Goal: Contribute content: Contribute content

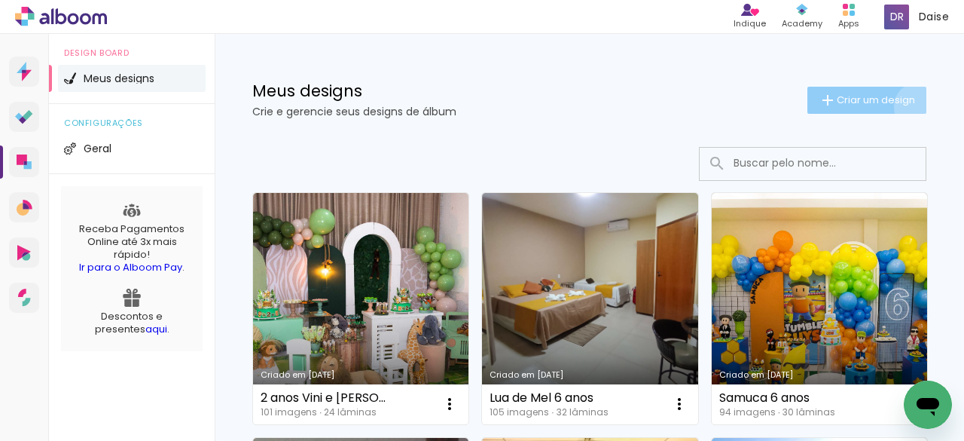
click at [904, 106] on paper-button "Criar um design" at bounding box center [866, 100] width 119 height 27
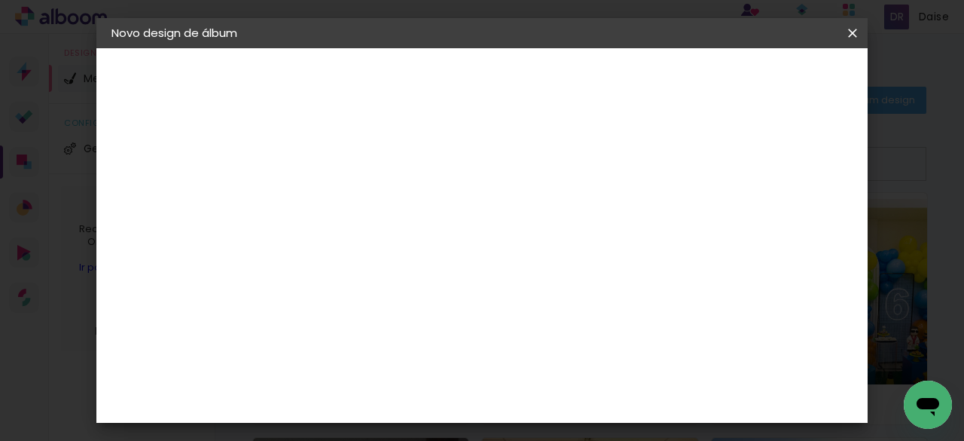
click at [358, 206] on input at bounding box center [358, 202] width 0 height 23
type input "Álbum [PERSON_NAME]"
type paper-input "Álbum [PERSON_NAME]"
click at [0, 0] on slot "Avançar" at bounding box center [0, 0] width 0 height 0
click at [640, 177] on h3 "Avançado" at bounding box center [568, 184] width 145 height 17
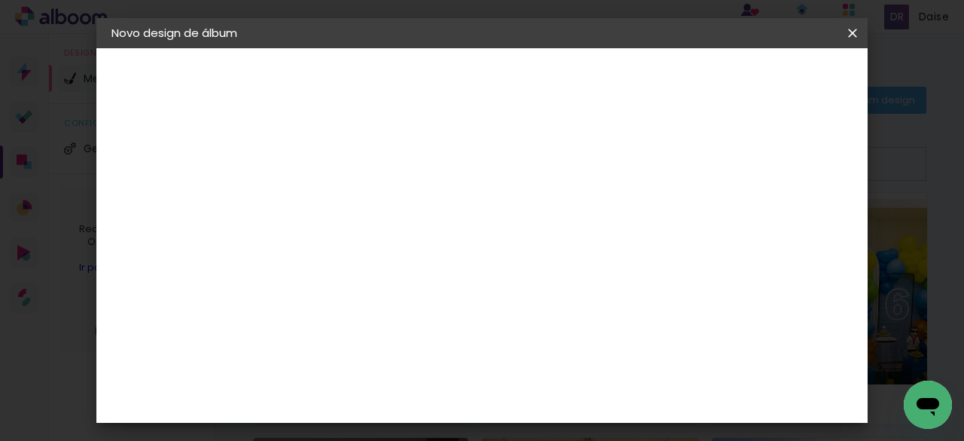
click at [640, 237] on paper-item "Tamanho Livre" at bounding box center [568, 228] width 145 height 33
click at [640, 234] on paper-item "Tamanho Livre" at bounding box center [568, 228] width 145 height 33
click at [0, 0] on slot "Avançar" at bounding box center [0, 0] width 0 height 0
click at [337, 236] on div "cm" at bounding box center [339, 235] width 18 height 23
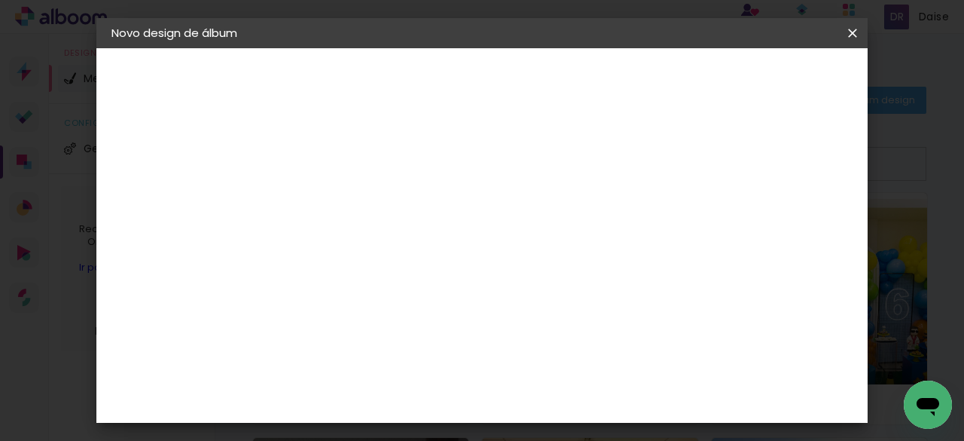
click at [332, 236] on div "cm" at bounding box center [339, 235] width 18 height 23
click at [319, 234] on input "30" at bounding box center [310, 235] width 39 height 23
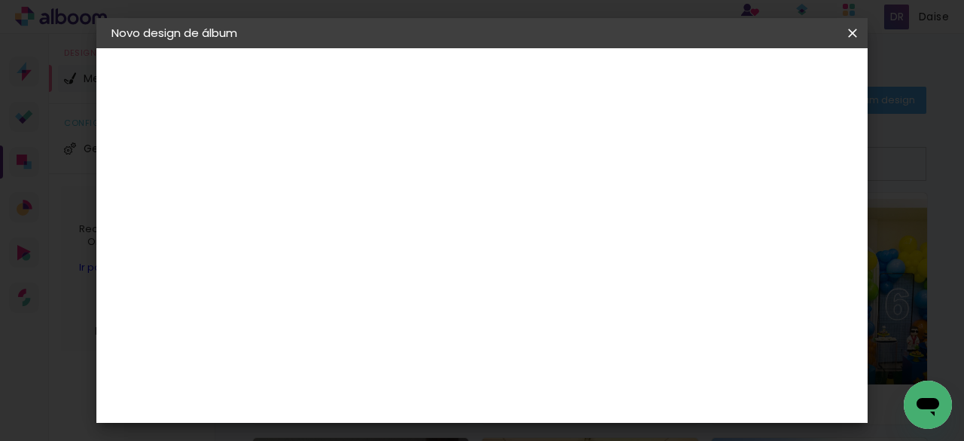
type input "15"
type paper-input "15"
click at [572, 394] on input "60" at bounding box center [564, 397] width 39 height 23
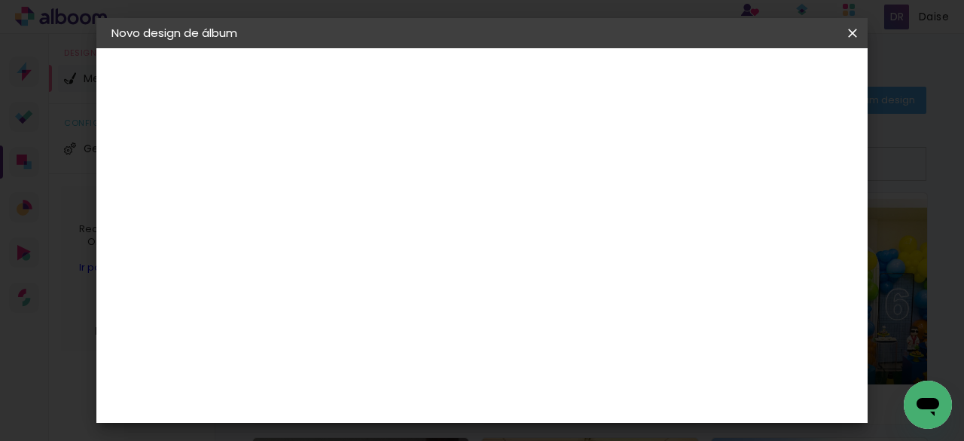
scroll to position [285, 0]
type input "21"
type paper-input "21"
click at [645, 78] on span "Iniciar design" at bounding box center [628, 85] width 35 height 21
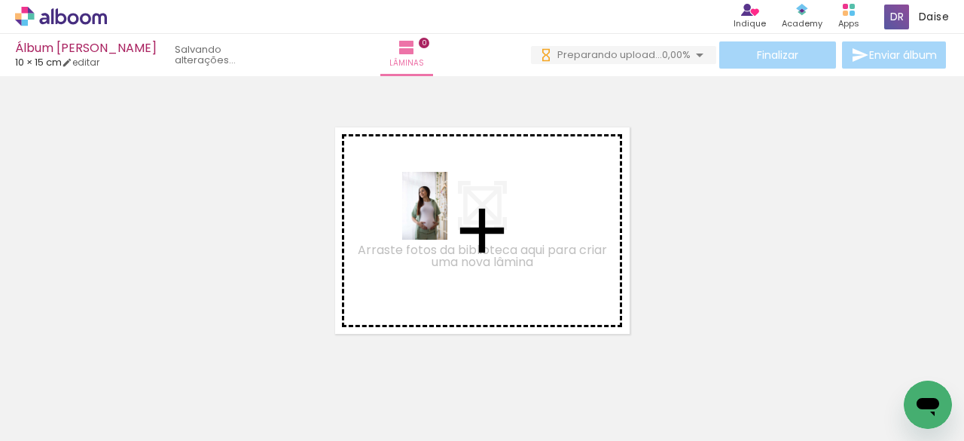
drag, startPoint x: 154, startPoint y: 397, endPoint x: 264, endPoint y: 364, distance: 114.8
click at [448, 207] on quentale-workspace at bounding box center [482, 220] width 964 height 441
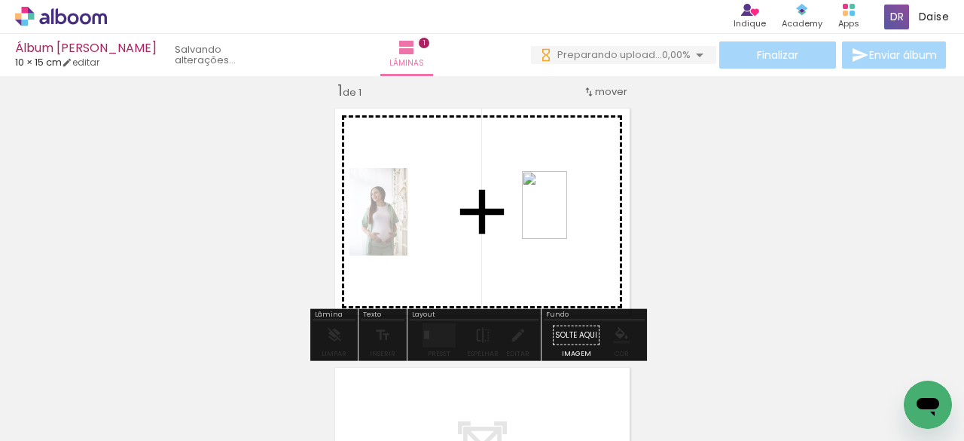
drag, startPoint x: 244, startPoint y: 392, endPoint x: 557, endPoint y: 219, distance: 358.0
click at [557, 219] on quentale-workspace at bounding box center [482, 220] width 964 height 441
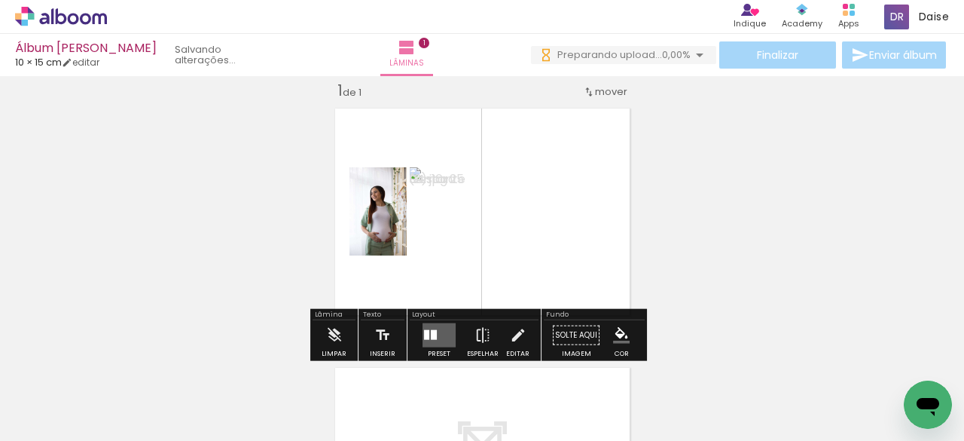
click at [431, 330] on div at bounding box center [434, 335] width 6 height 10
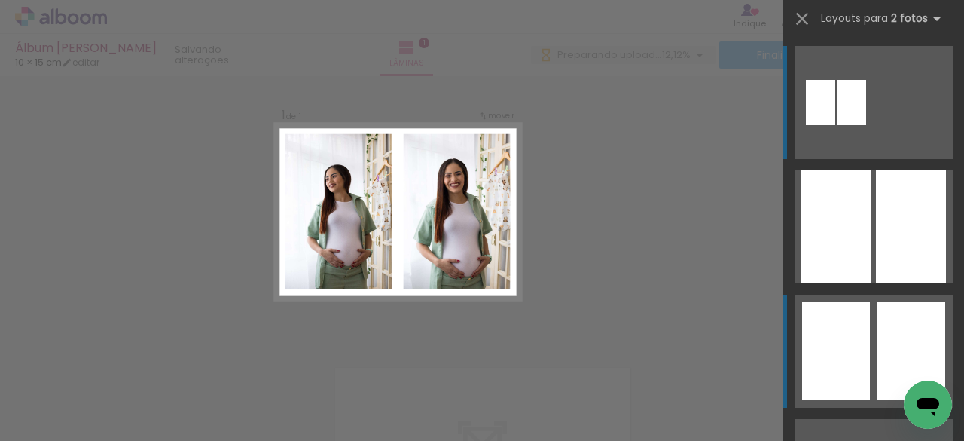
click at [892, 343] on div at bounding box center [911, 351] width 68 height 98
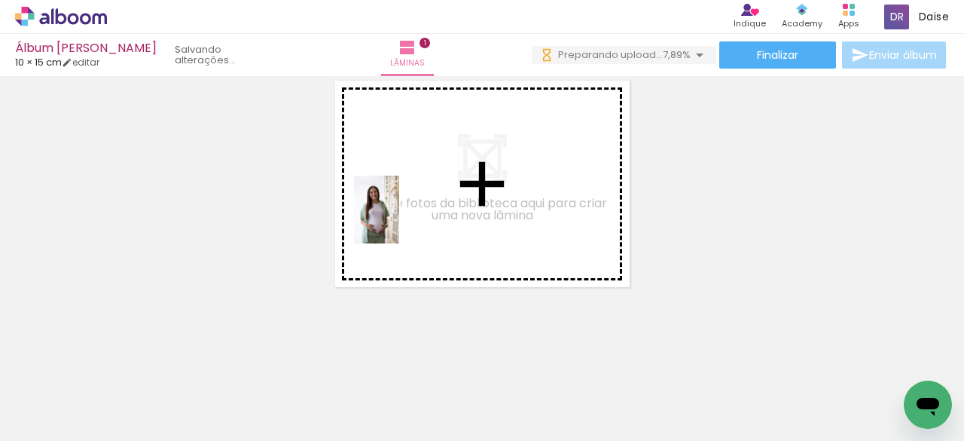
drag, startPoint x: 333, startPoint y: 371, endPoint x: 399, endPoint y: 220, distance: 165.3
click at [399, 220] on quentale-workspace at bounding box center [482, 220] width 964 height 441
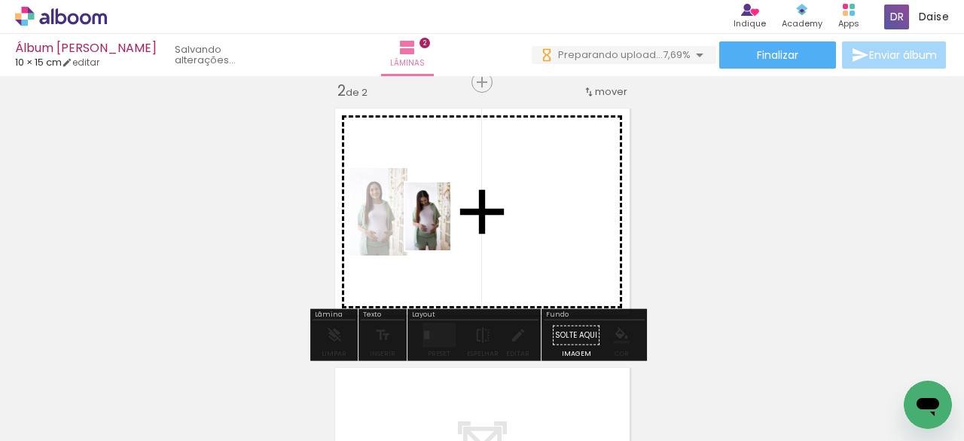
drag, startPoint x: 413, startPoint y: 384, endPoint x: 450, endPoint y: 227, distance: 161.1
click at [450, 227] on quentale-workspace at bounding box center [482, 220] width 964 height 441
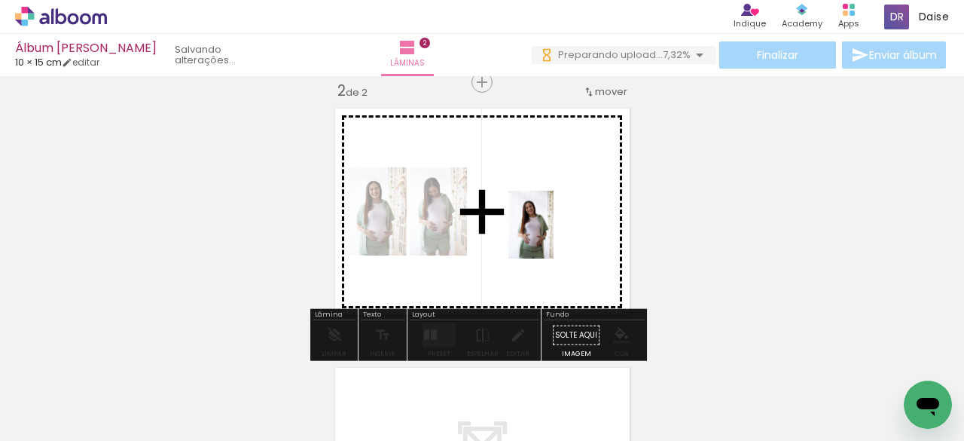
drag, startPoint x: 500, startPoint y: 397, endPoint x: 554, endPoint y: 236, distance: 169.8
click at [554, 236] on quentale-workspace at bounding box center [482, 220] width 964 height 441
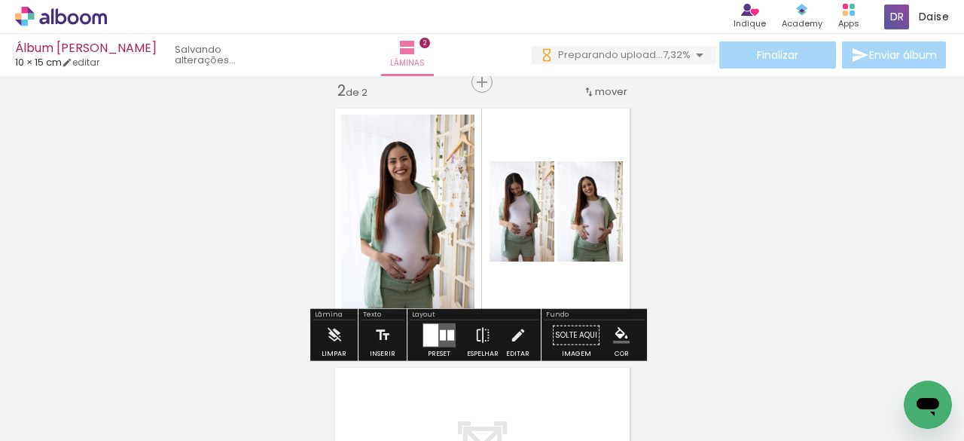
click at [432, 337] on div at bounding box center [430, 335] width 15 height 23
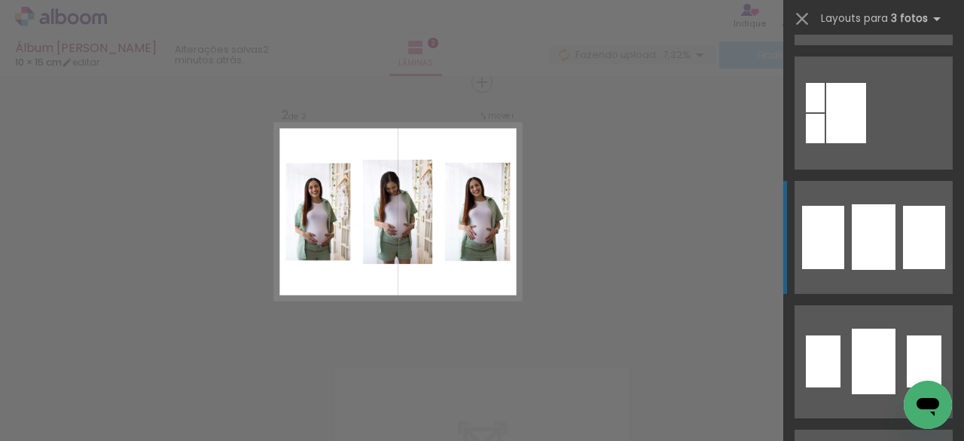
click at [869, 235] on div at bounding box center [874, 237] width 44 height 66
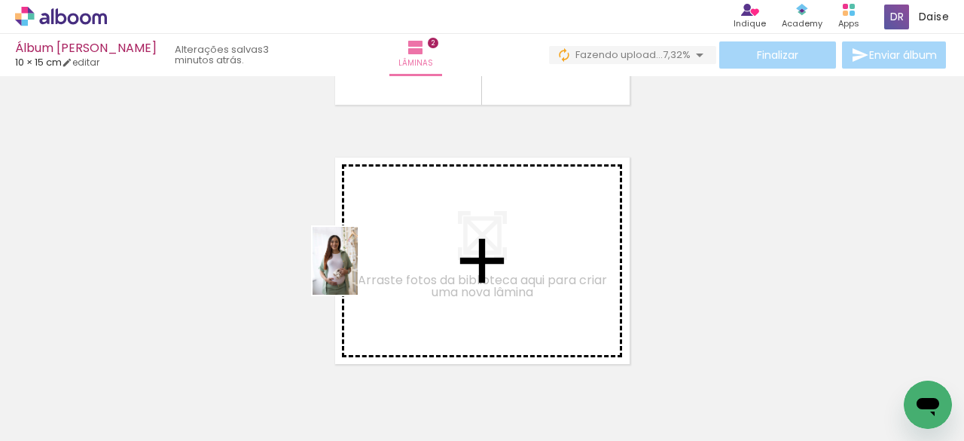
drag, startPoint x: 337, startPoint y: 328, endPoint x: 358, endPoint y: 272, distance: 59.6
click at [358, 272] on quentale-workspace at bounding box center [482, 220] width 964 height 441
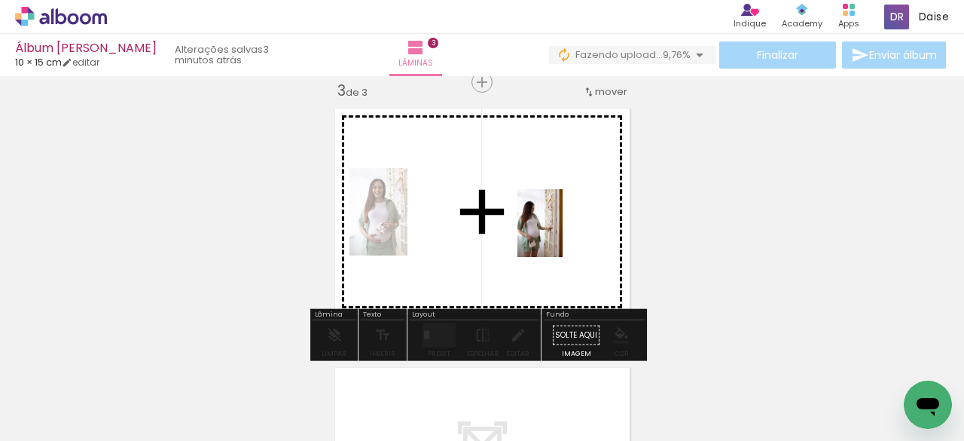
drag, startPoint x: 409, startPoint y: 394, endPoint x: 565, endPoint y: 230, distance: 226.4
click at [565, 230] on quentale-workspace at bounding box center [482, 220] width 964 height 441
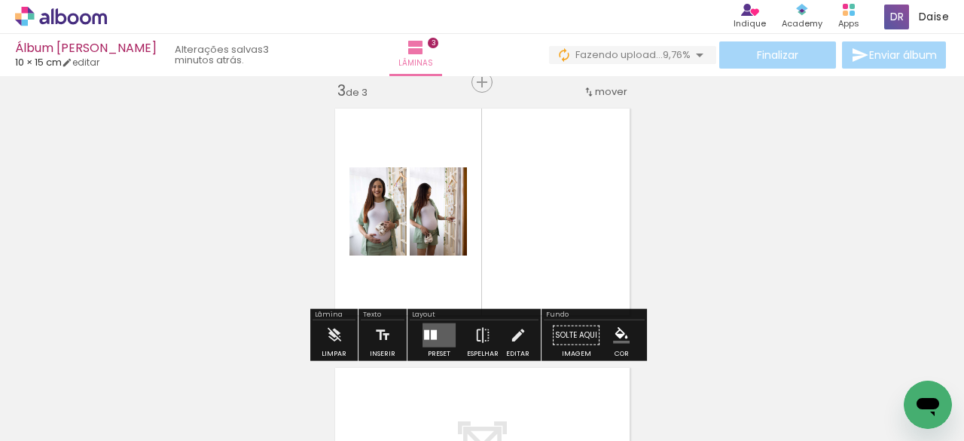
click at [425, 331] on div at bounding box center [426, 335] width 5 height 10
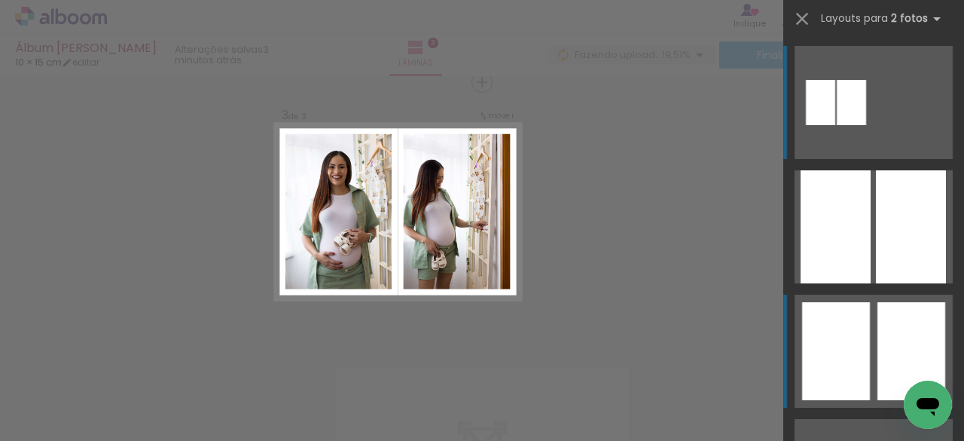
click at [883, 345] on div at bounding box center [911, 351] width 68 height 98
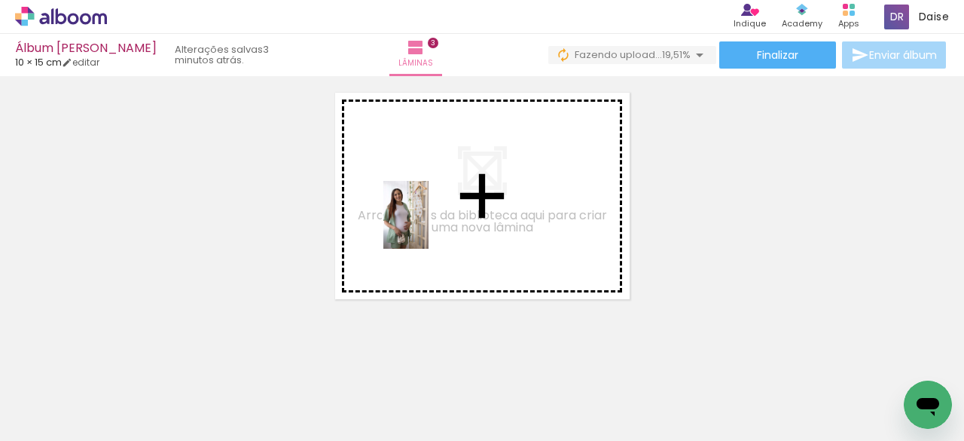
drag, startPoint x: 472, startPoint y: 390, endPoint x: 429, endPoint y: 225, distance: 170.6
click at [429, 225] on quentale-workspace at bounding box center [482, 220] width 964 height 441
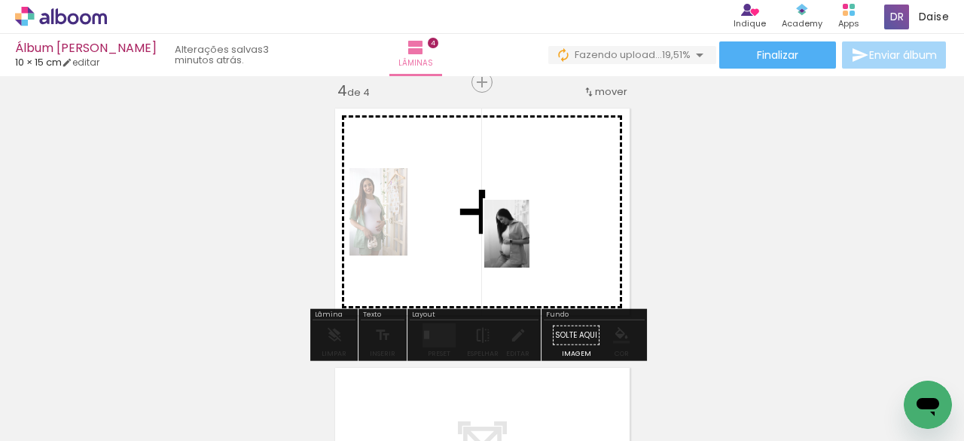
drag, startPoint x: 578, startPoint y: 404, endPoint x: 529, endPoint y: 245, distance: 167.0
click at [529, 245] on quentale-workspace at bounding box center [482, 220] width 964 height 441
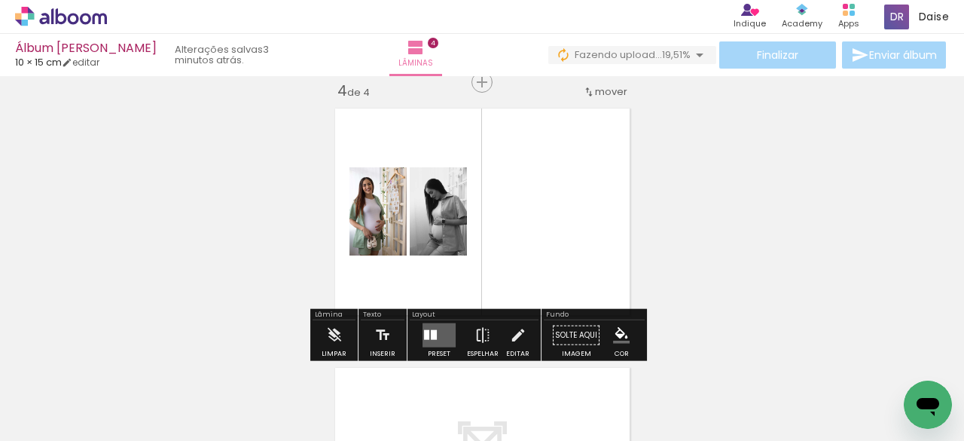
click at [432, 337] on div at bounding box center [434, 335] width 6 height 10
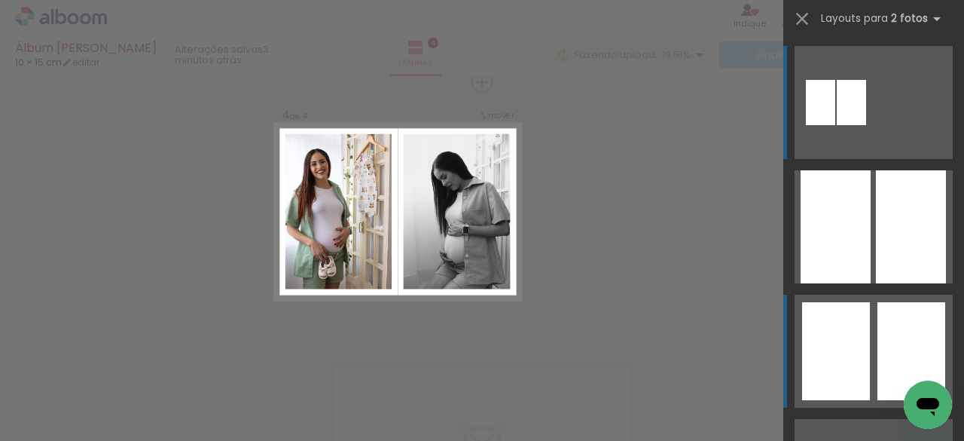
click at [905, 349] on div at bounding box center [911, 351] width 68 height 98
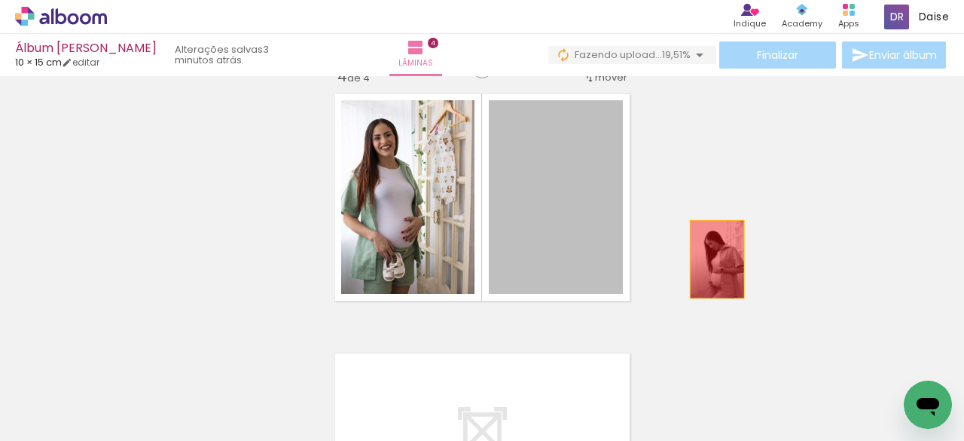
drag, startPoint x: 593, startPoint y: 241, endPoint x: 743, endPoint y: 344, distance: 182.0
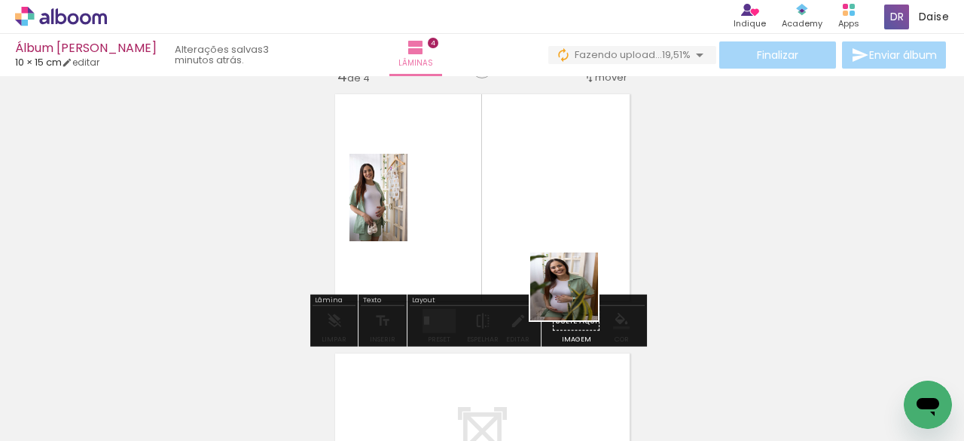
drag, startPoint x: 643, startPoint y: 395, endPoint x: 531, endPoint y: 305, distance: 144.1
click at [557, 216] on quentale-workspace at bounding box center [482, 220] width 964 height 441
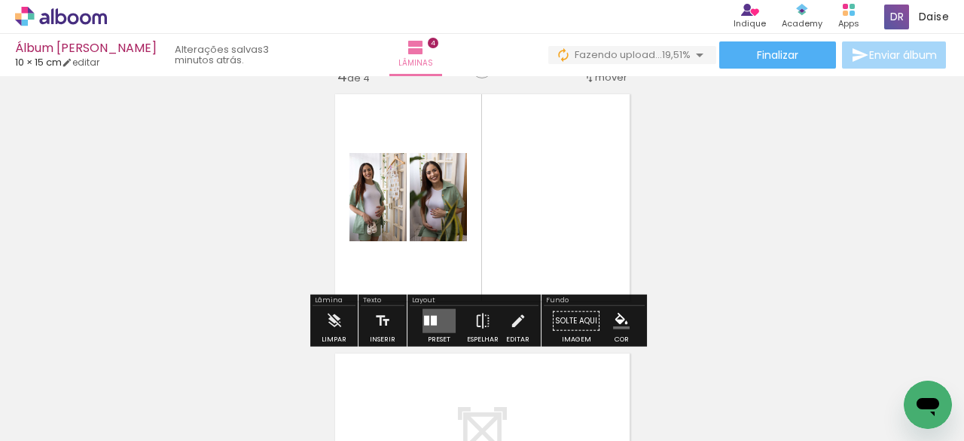
click at [432, 316] on div at bounding box center [434, 321] width 6 height 10
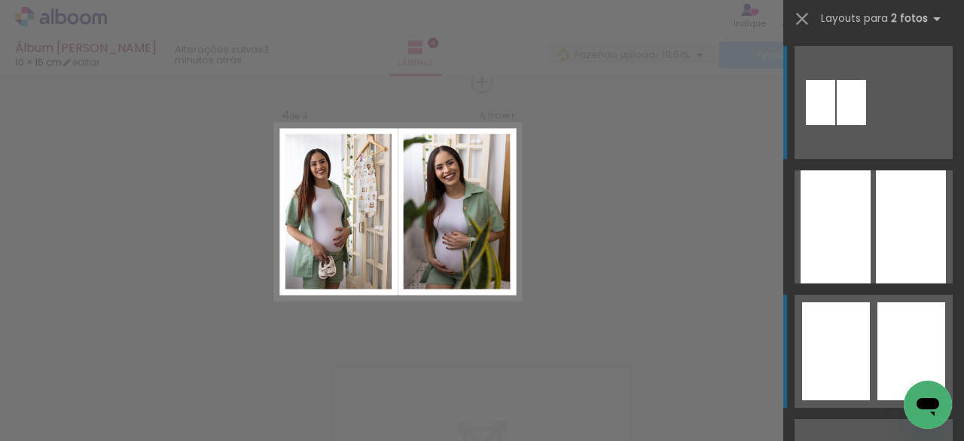
click at [885, 340] on div at bounding box center [911, 351] width 68 height 98
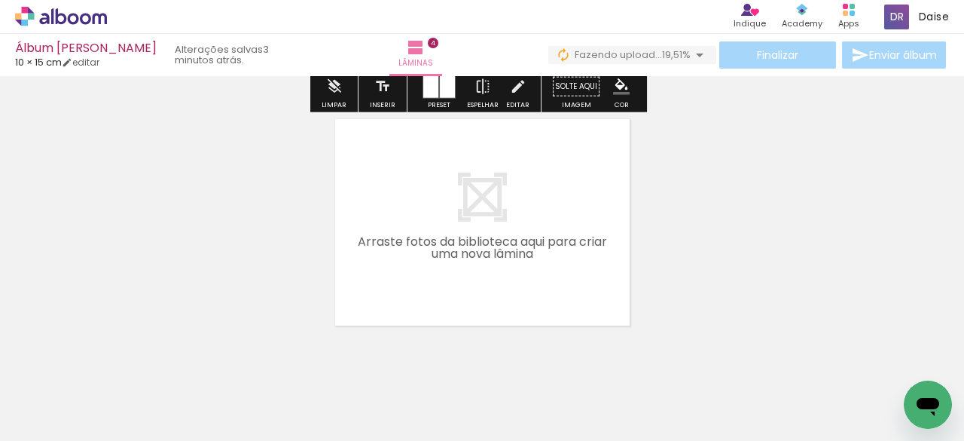
scroll to position [1082, 0]
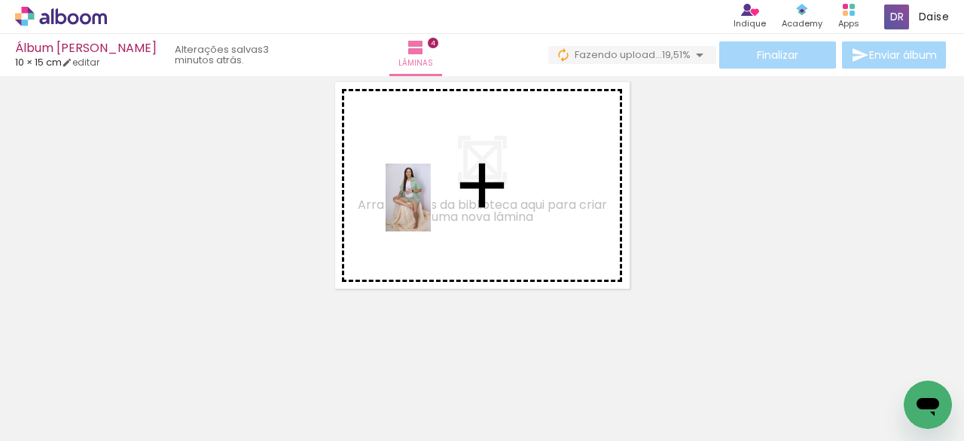
drag, startPoint x: 755, startPoint y: 396, endPoint x: 431, endPoint y: 209, distance: 374.2
click at [431, 209] on quentale-workspace at bounding box center [482, 220] width 964 height 441
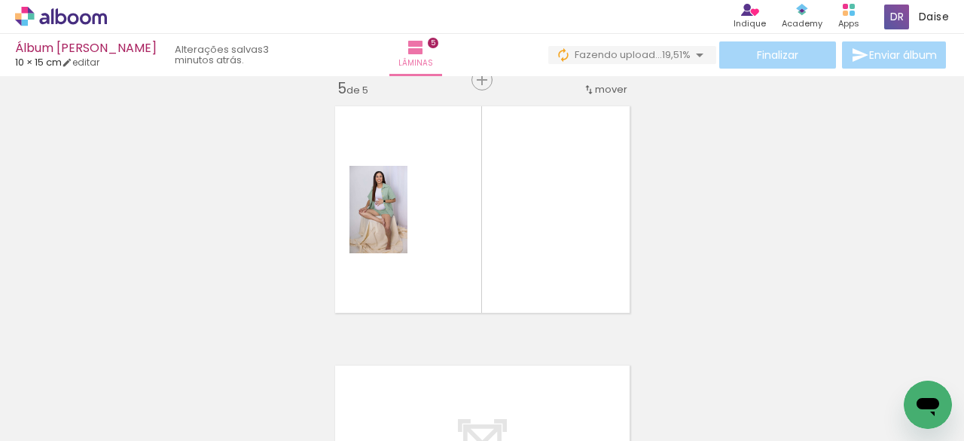
scroll to position [1055, 0]
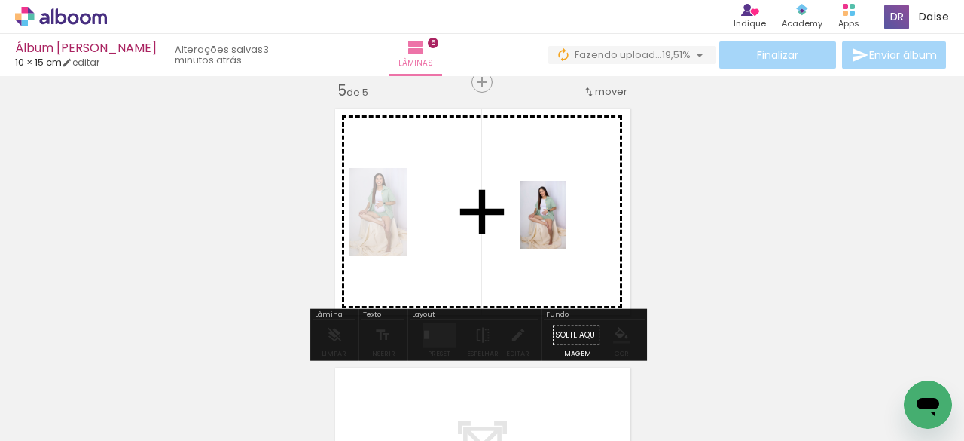
drag, startPoint x: 816, startPoint y: 403, endPoint x: 566, endPoint y: 226, distance: 306.4
click at [566, 226] on quentale-workspace at bounding box center [482, 220] width 964 height 441
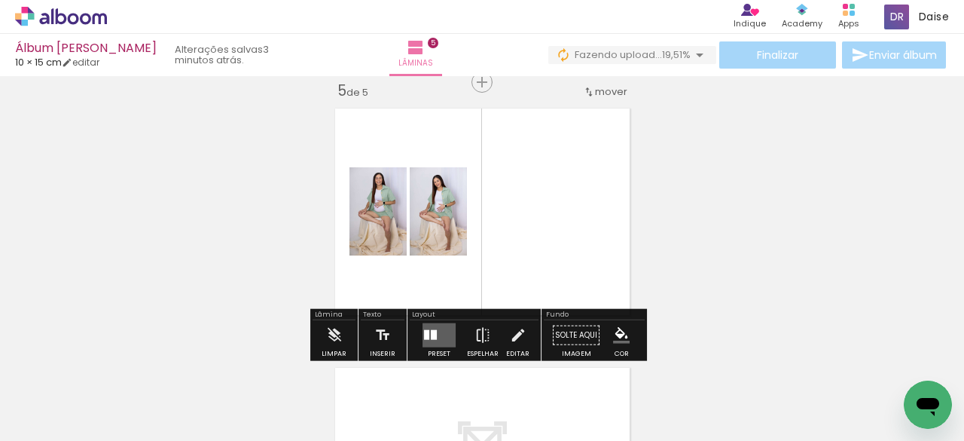
click at [441, 337] on quentale-layouter at bounding box center [439, 335] width 33 height 24
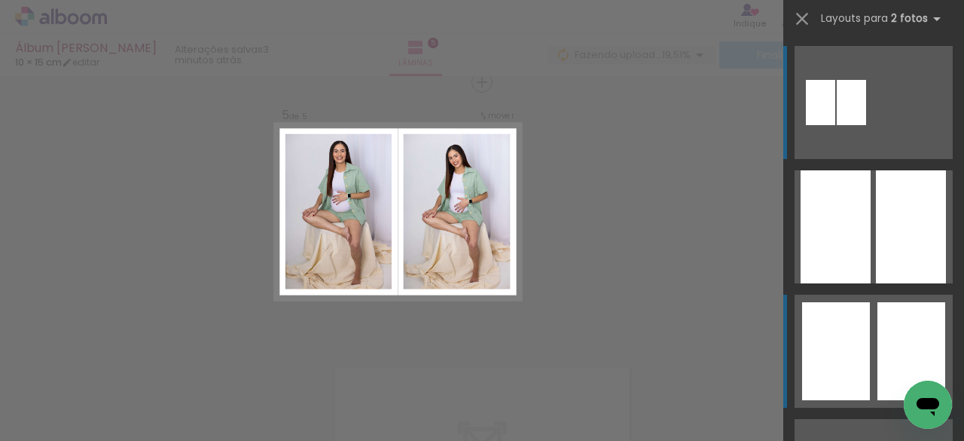
click at [871, 334] on quentale-layouter at bounding box center [874, 350] width 158 height 113
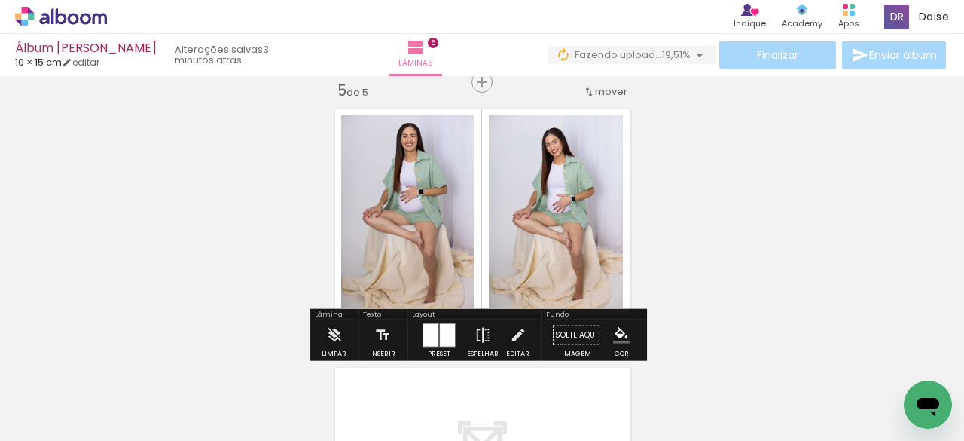
drag, startPoint x: 951, startPoint y: 314, endPoint x: 954, endPoint y: 359, distance: 45.3
click at [954, 359] on quentale-workspace at bounding box center [482, 220] width 964 height 441
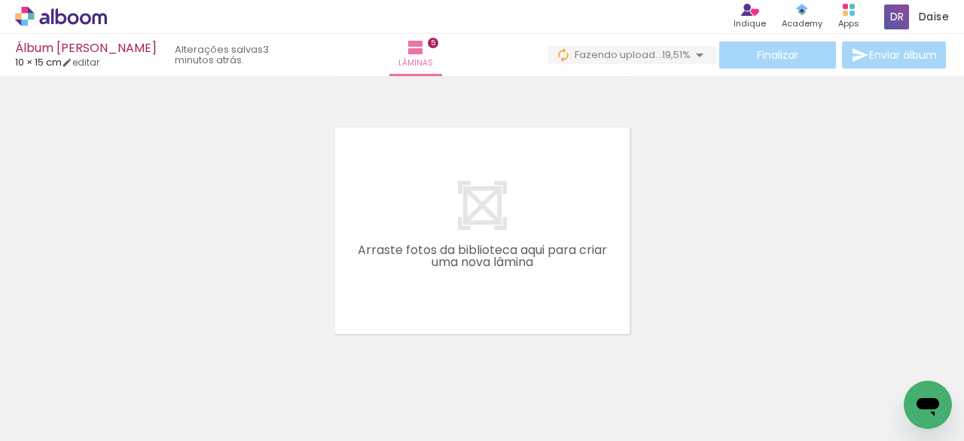
scroll to position [1342, 0]
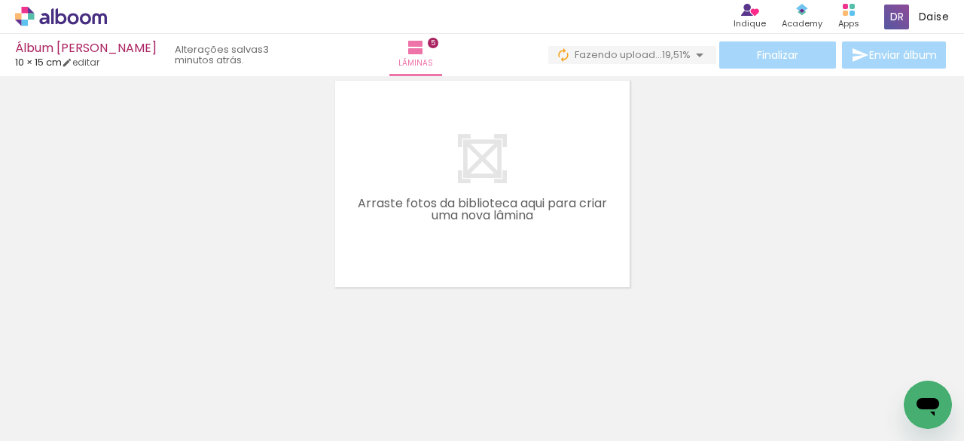
drag, startPoint x: 960, startPoint y: 316, endPoint x: 41, endPoint y: 16, distance: 966.5
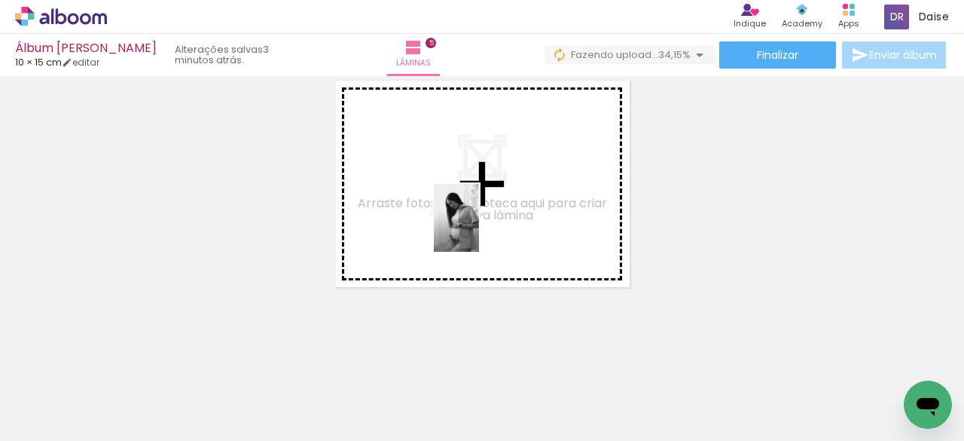
drag, startPoint x: 372, startPoint y: 395, endPoint x: 578, endPoint y: 248, distance: 253.1
click at [479, 228] on quentale-workspace at bounding box center [482, 220] width 964 height 441
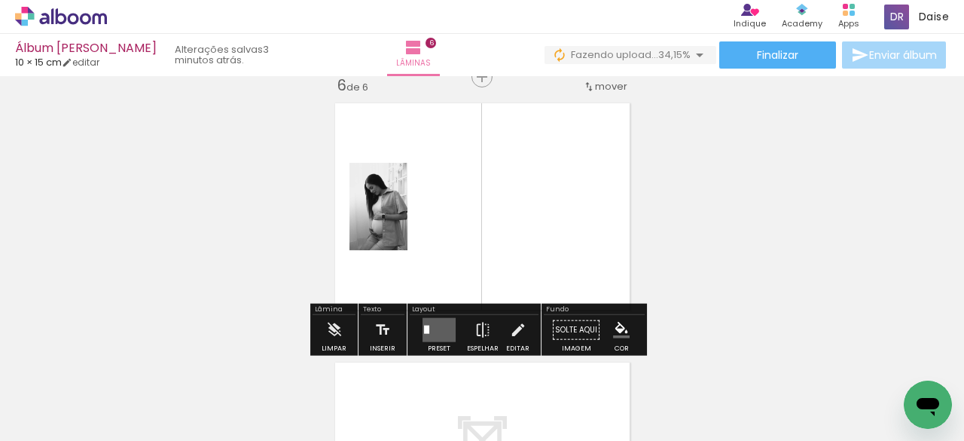
scroll to position [1314, 0]
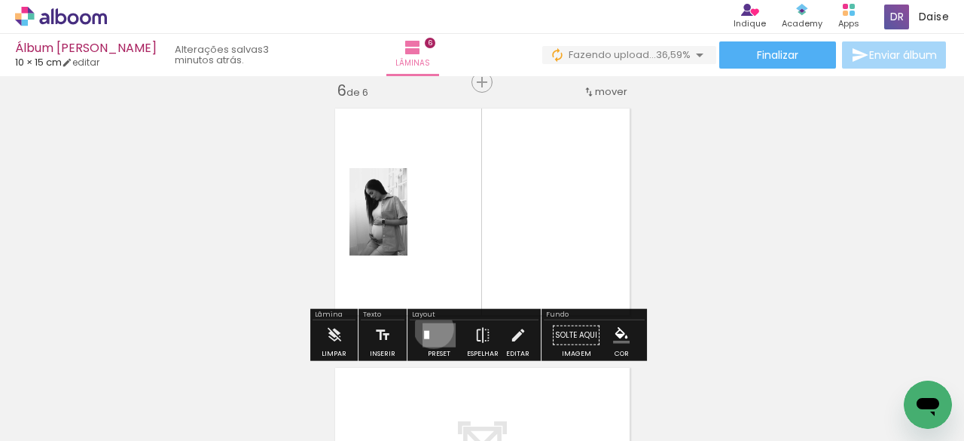
click at [430, 328] on quentale-layouter at bounding box center [439, 335] width 33 height 24
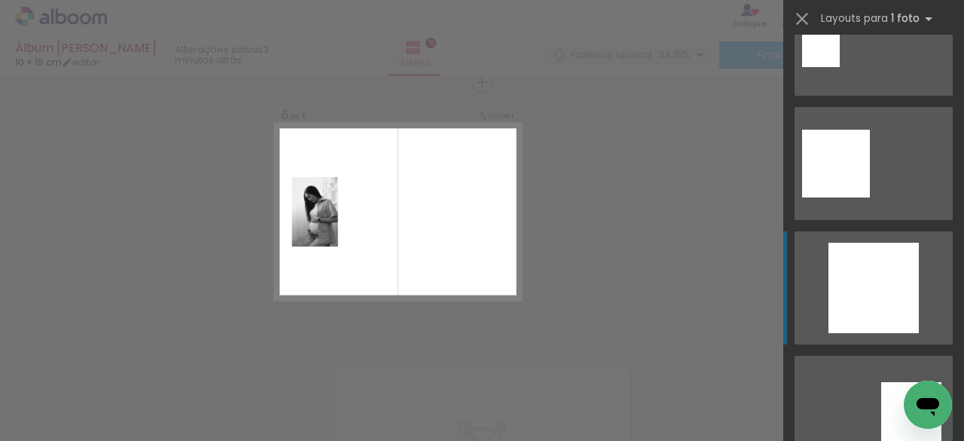
scroll to position [1316, 0]
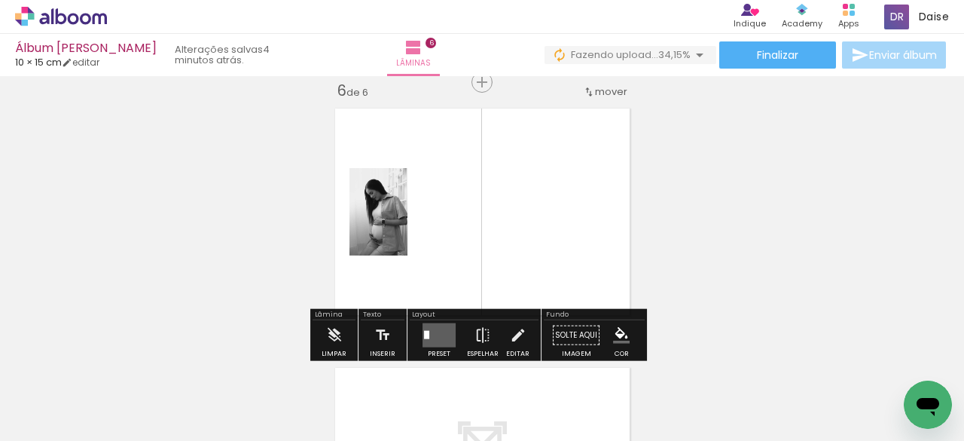
drag, startPoint x: 435, startPoint y: 331, endPoint x: 447, endPoint y: 334, distance: 13.3
click at [435, 331] on quentale-layouter at bounding box center [439, 335] width 33 height 24
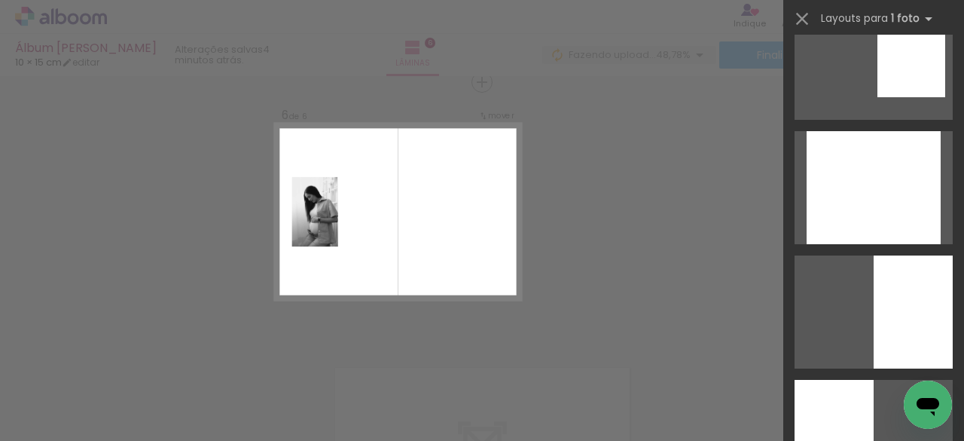
scroll to position [2783, 0]
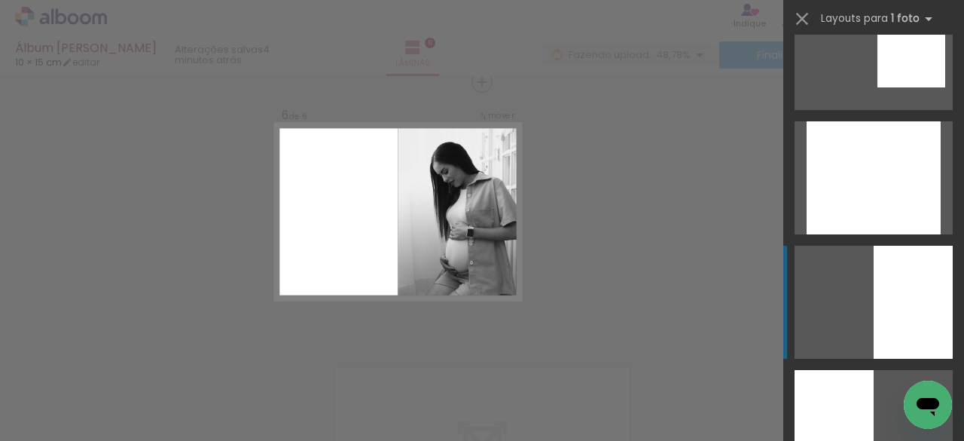
click at [898, 295] on div at bounding box center [913, 302] width 79 height 113
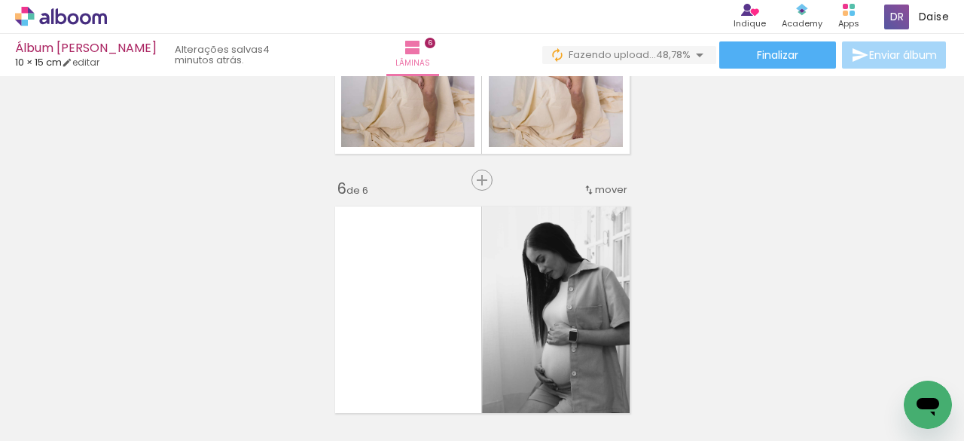
scroll to position [1249, 0]
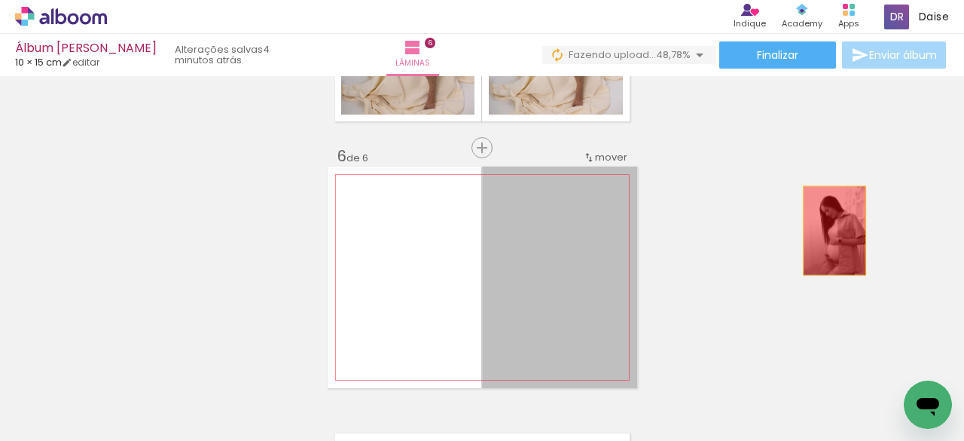
drag, startPoint x: 569, startPoint y: 230, endPoint x: 827, endPoint y: 234, distance: 257.6
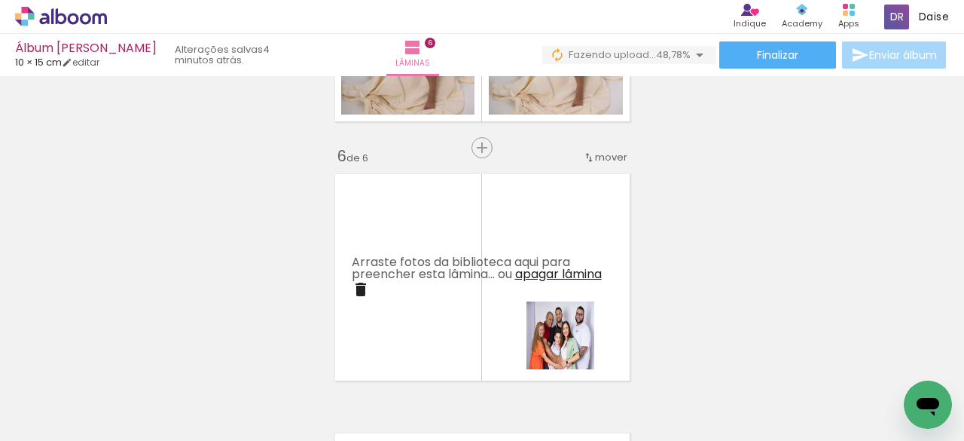
drag, startPoint x: 684, startPoint y: 385, endPoint x: 498, endPoint y: 289, distance: 209.2
click at [498, 289] on quentale-workspace at bounding box center [482, 220] width 964 height 441
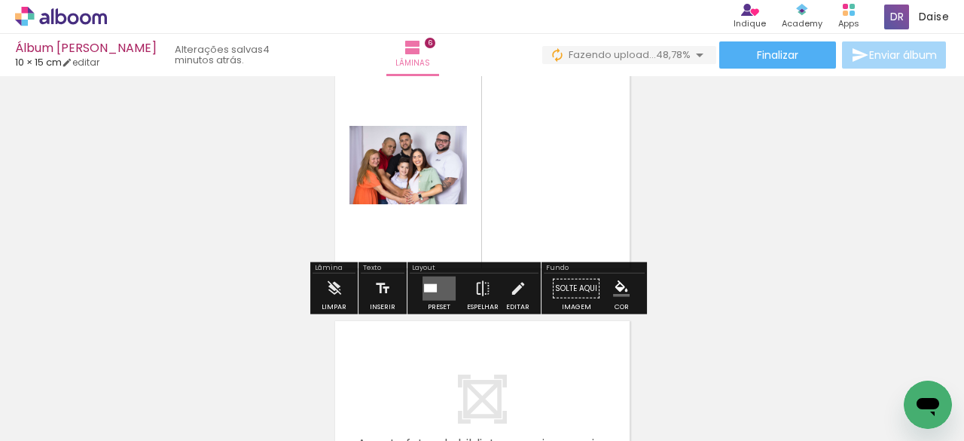
scroll to position [1417, 0]
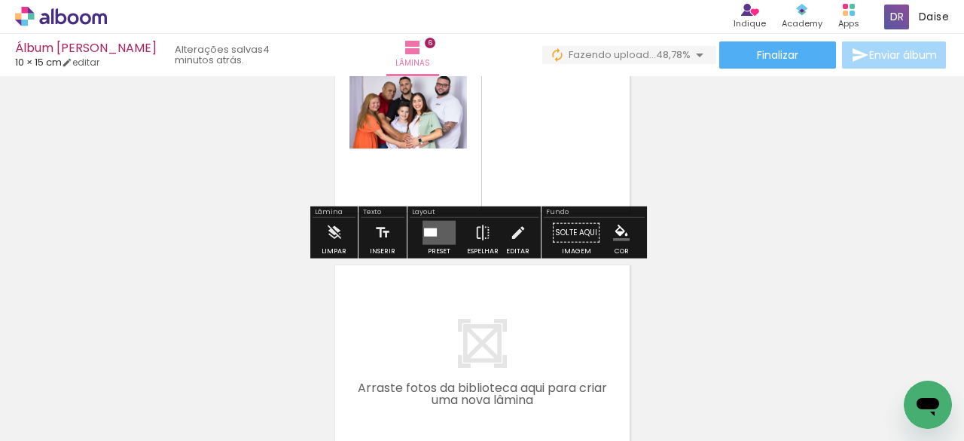
click at [438, 244] on div at bounding box center [439, 233] width 41 height 30
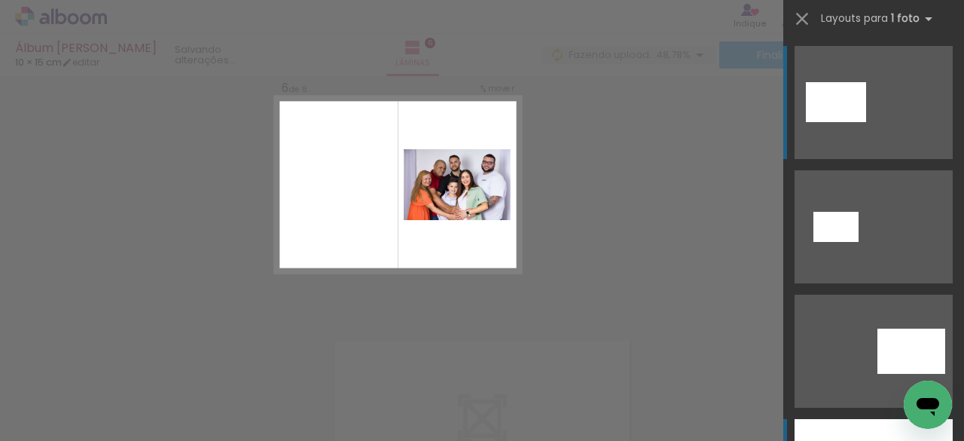
scroll to position [1314, 0]
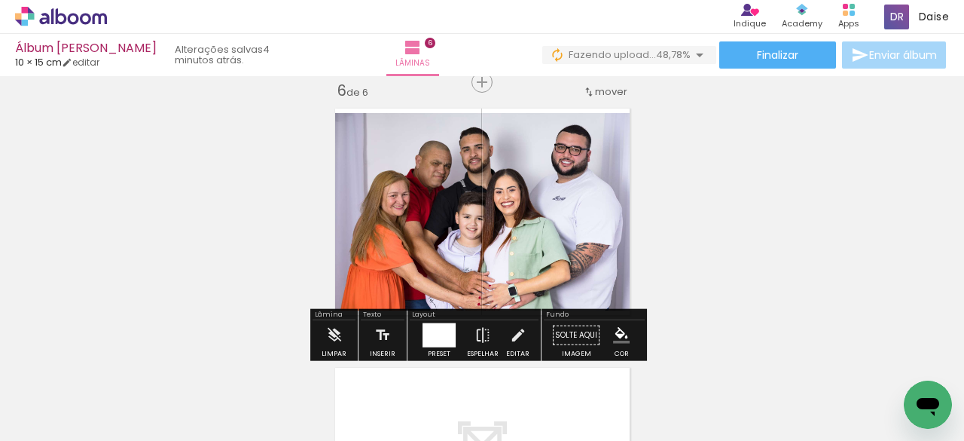
click at [801, 398] on div at bounding box center [790, 390] width 75 height 50
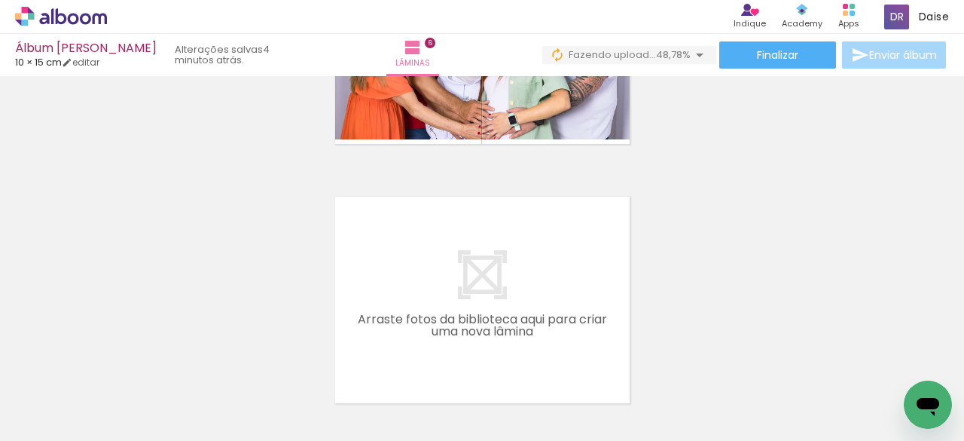
scroll to position [1515, 0]
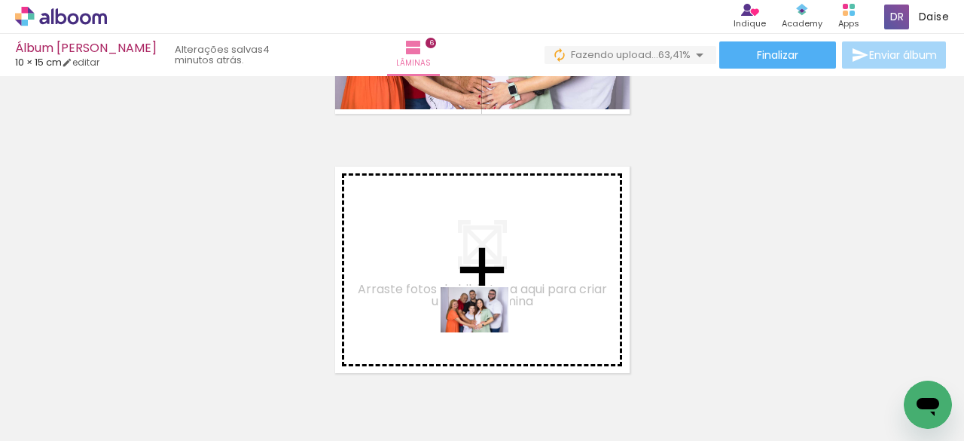
drag, startPoint x: 786, startPoint y: 398, endPoint x: 483, endPoint y: 296, distance: 320.1
click at [483, 296] on quentale-workspace at bounding box center [482, 220] width 964 height 441
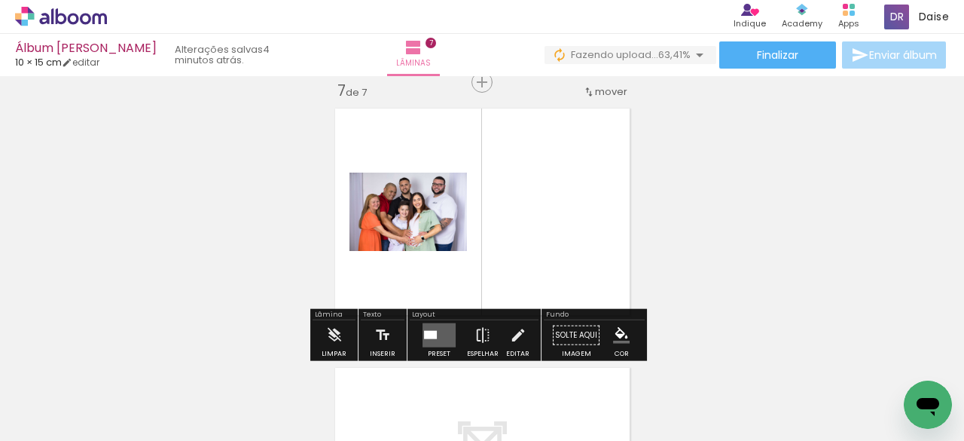
scroll to position [1573, 0]
click at [432, 339] on quentale-layouter at bounding box center [439, 335] width 33 height 24
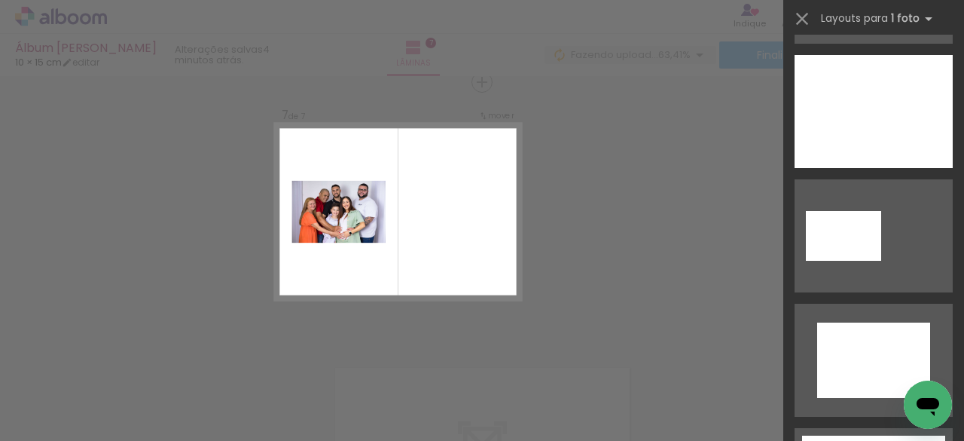
scroll to position [587, 0]
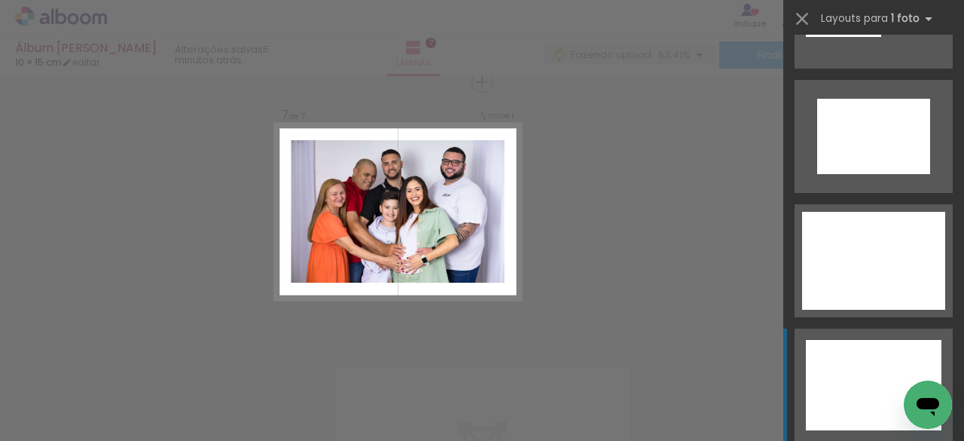
click at [862, 390] on div at bounding box center [874, 385] width 136 height 90
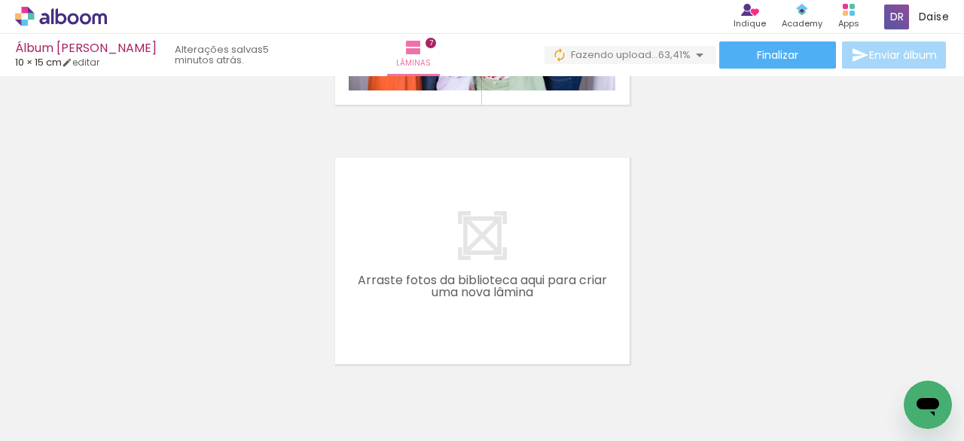
scroll to position [1790, 0]
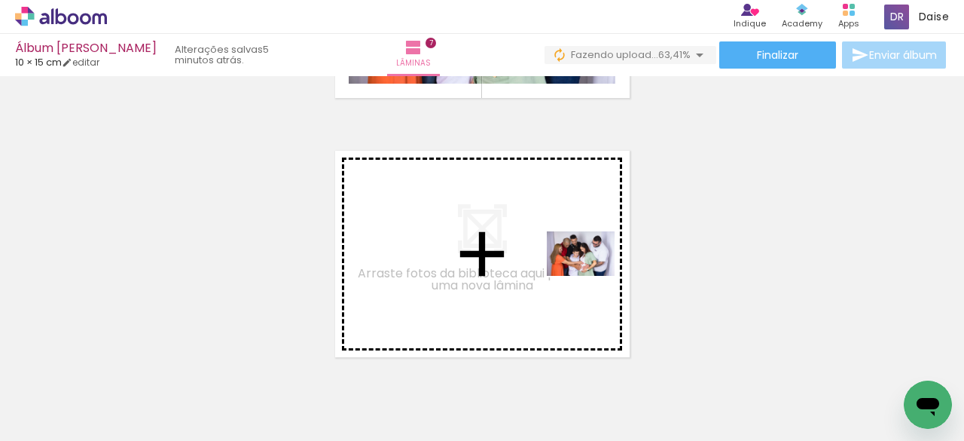
drag, startPoint x: 857, startPoint y: 382, endPoint x: 592, endPoint y: 276, distance: 285.3
click at [592, 276] on quentale-workspace at bounding box center [482, 220] width 964 height 441
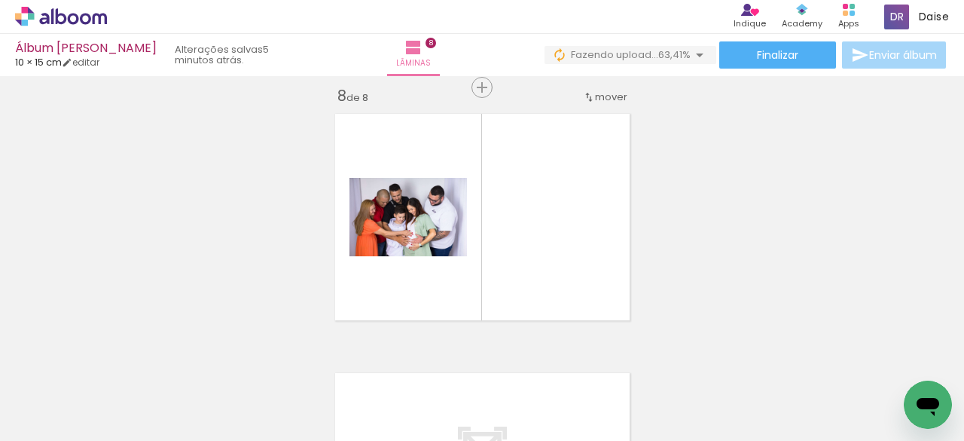
scroll to position [1832, 0]
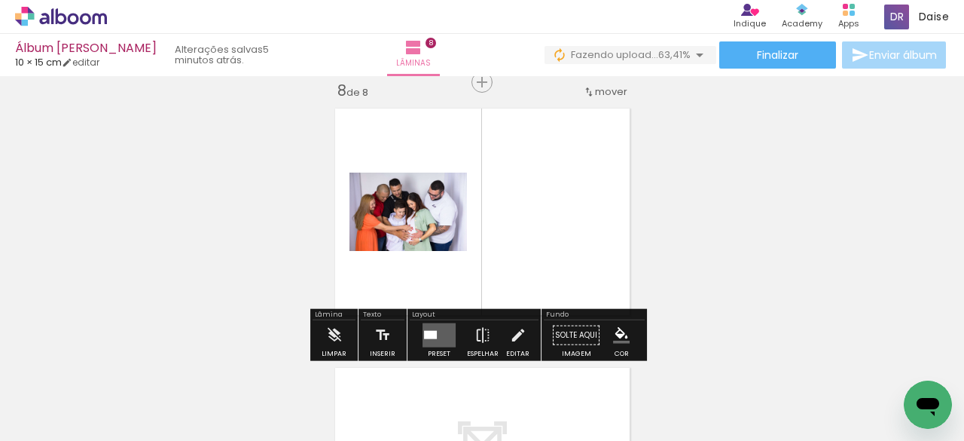
click at [437, 335] on quentale-layouter at bounding box center [439, 335] width 33 height 24
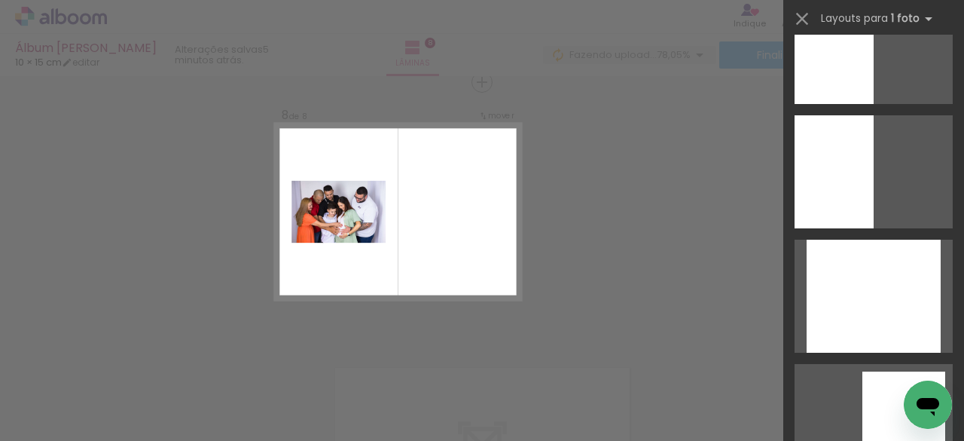
scroll to position [1875, 0]
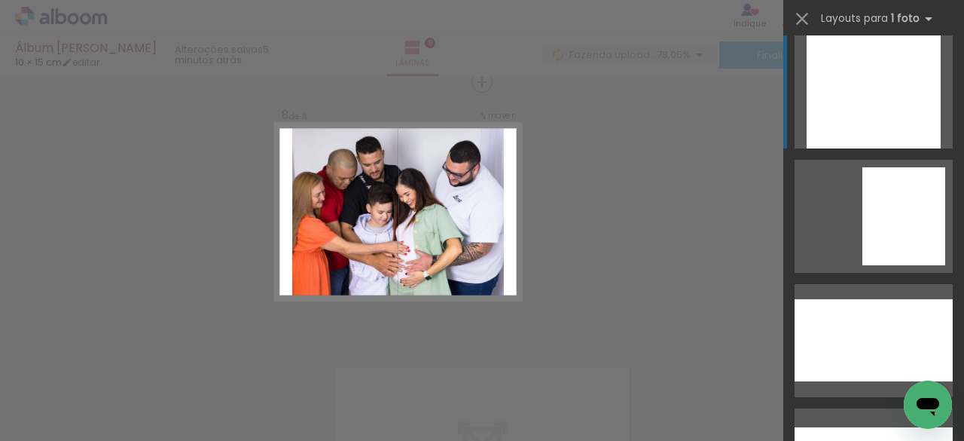
click at [886, 111] on div at bounding box center [874, 91] width 134 height 113
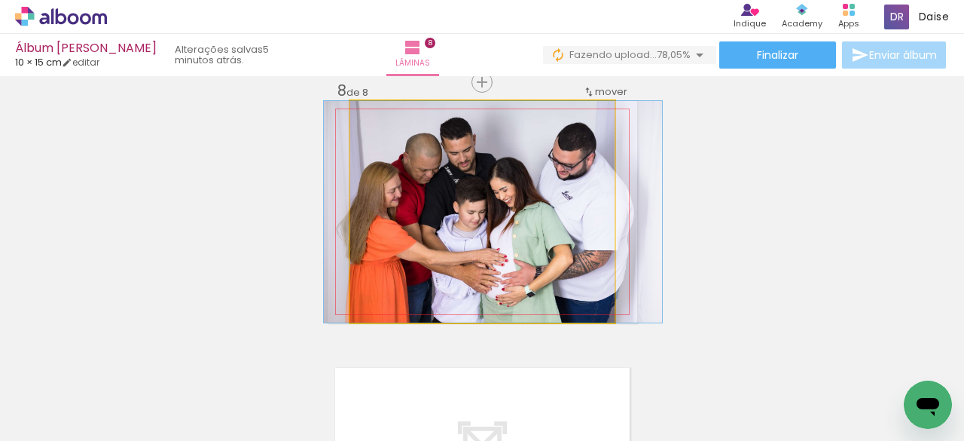
drag, startPoint x: 490, startPoint y: 218, endPoint x: 500, endPoint y: 218, distance: 10.5
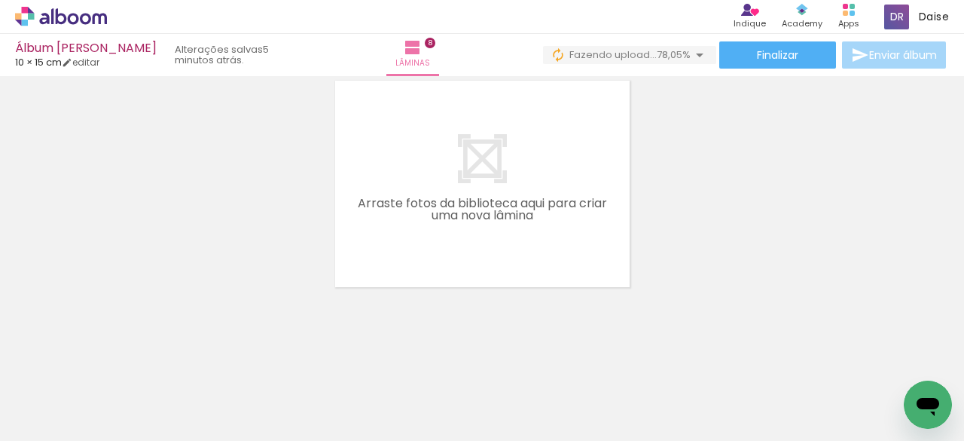
scroll to position [0, 1125]
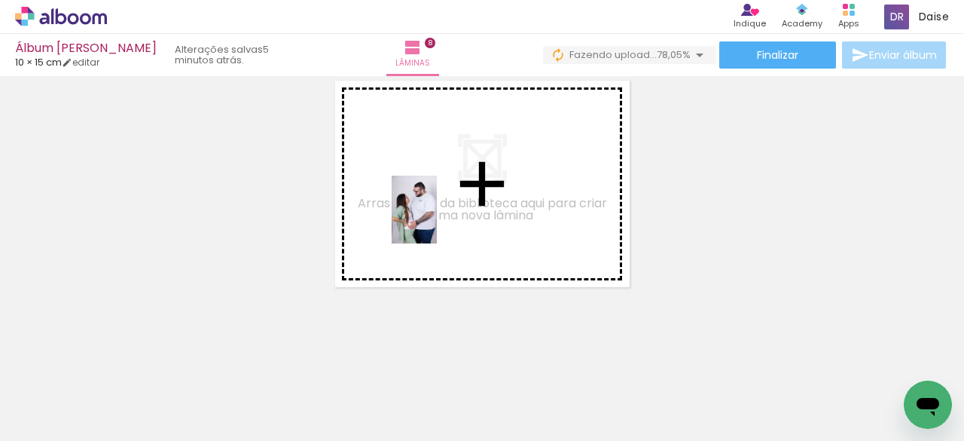
drag, startPoint x: 301, startPoint y: 410, endPoint x: 437, endPoint y: 221, distance: 232.6
click at [437, 221] on quentale-workspace at bounding box center [482, 220] width 964 height 441
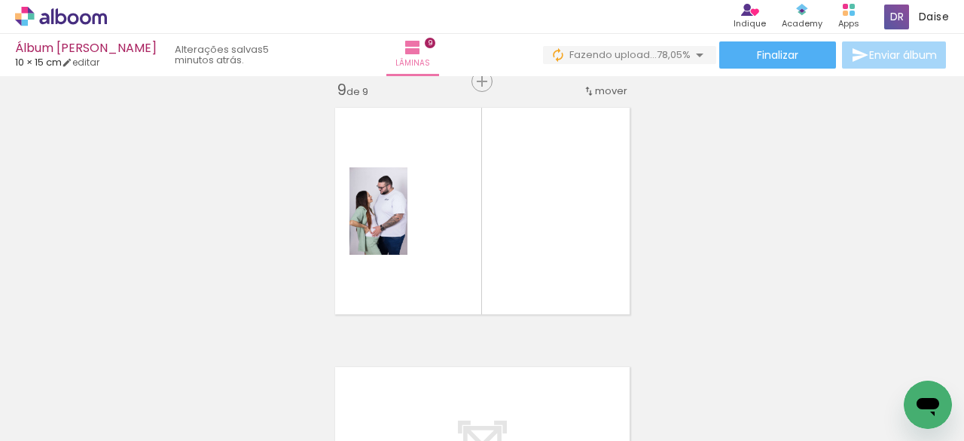
scroll to position [2092, 0]
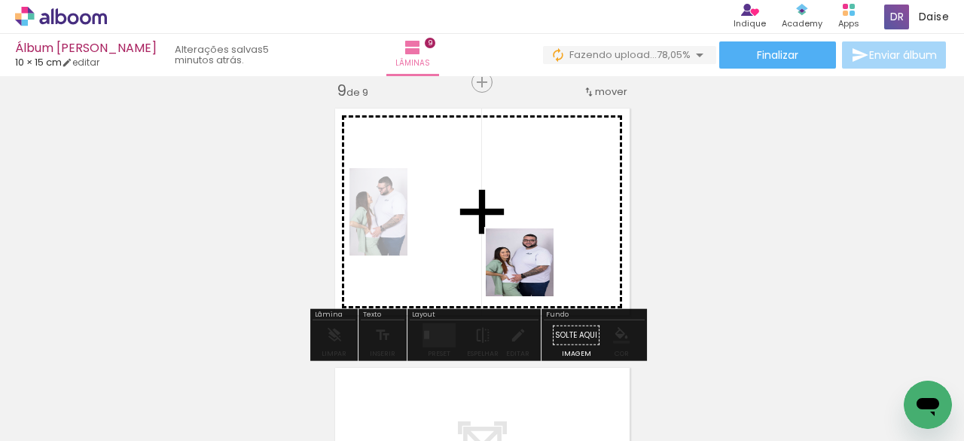
drag, startPoint x: 393, startPoint y: 400, endPoint x: 425, endPoint y: 432, distance: 44.7
click at [563, 221] on quentale-workspace at bounding box center [482, 220] width 964 height 441
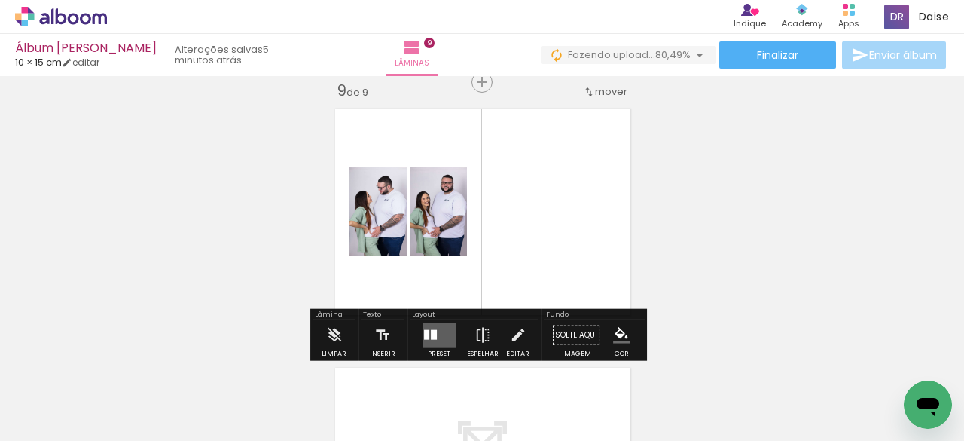
click at [438, 342] on quentale-layouter at bounding box center [439, 335] width 33 height 24
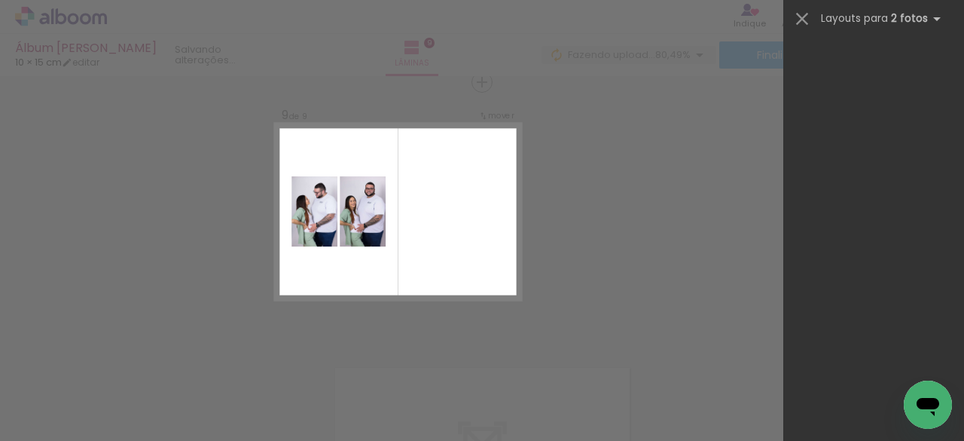
scroll to position [0, 0]
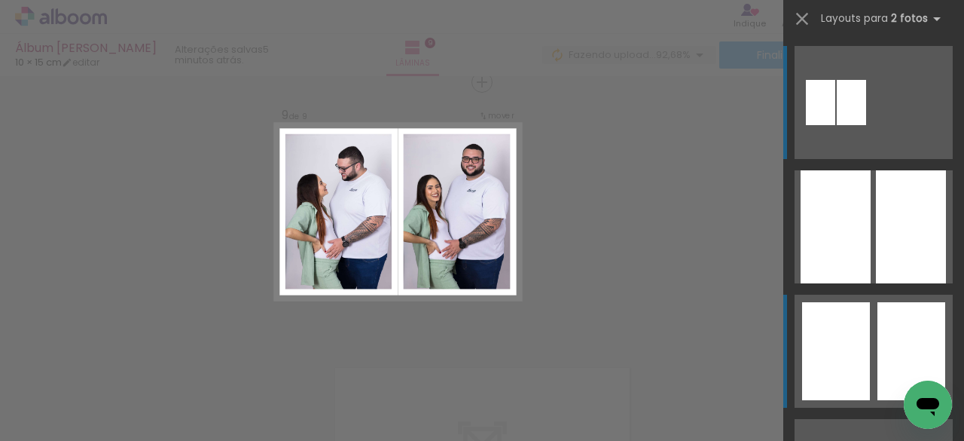
click at [908, 341] on div at bounding box center [911, 351] width 68 height 98
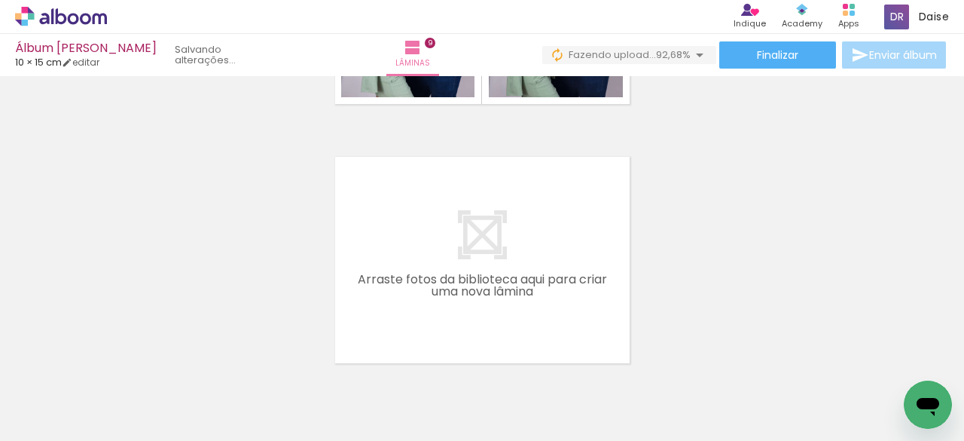
scroll to position [0, 482]
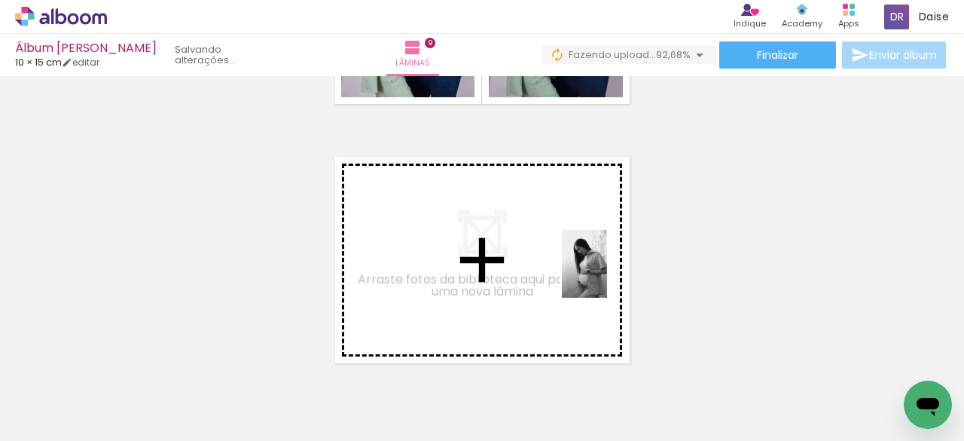
drag, startPoint x: 354, startPoint y: 387, endPoint x: 431, endPoint y: 423, distance: 84.6
click at [603, 275] on quentale-workspace at bounding box center [482, 220] width 964 height 441
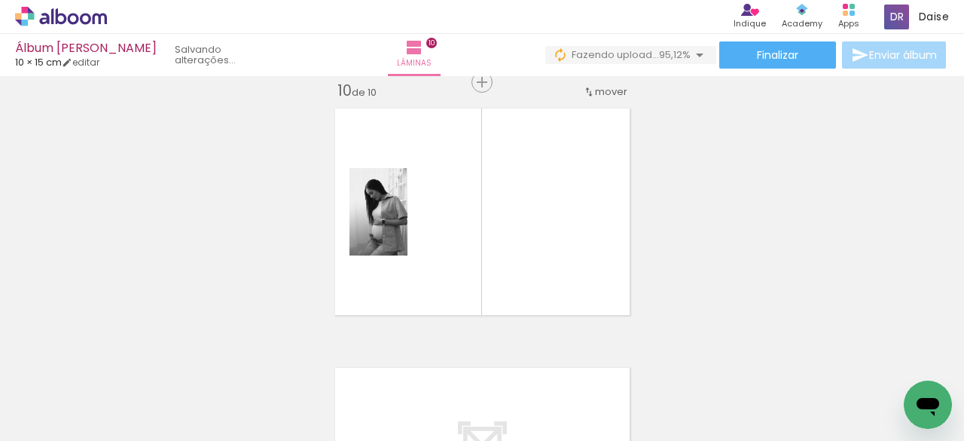
scroll to position [0, 1039]
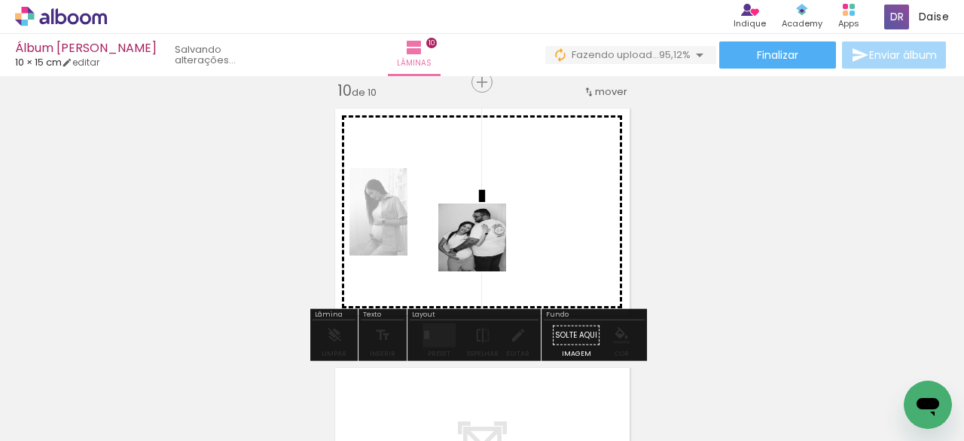
drag, startPoint x: 541, startPoint y: 412, endPoint x: 487, endPoint y: 264, distance: 157.0
click at [473, 228] on quentale-workspace at bounding box center [482, 220] width 964 height 441
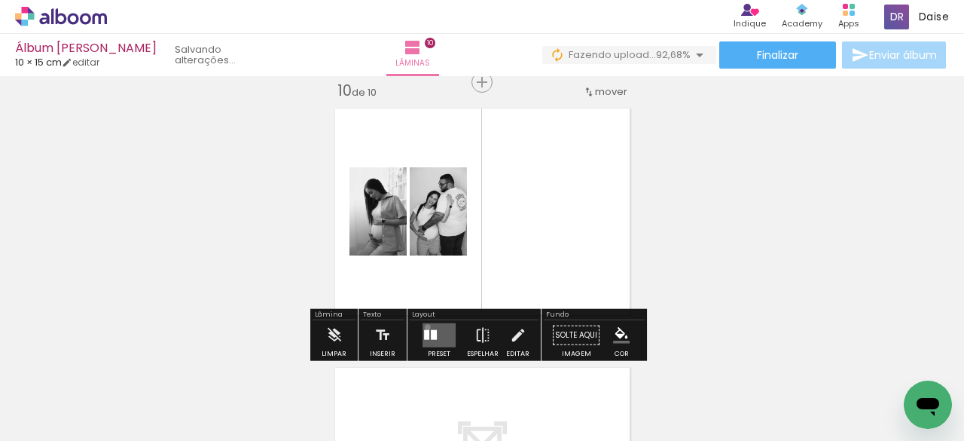
click at [424, 326] on quentale-layouter at bounding box center [439, 335] width 33 height 24
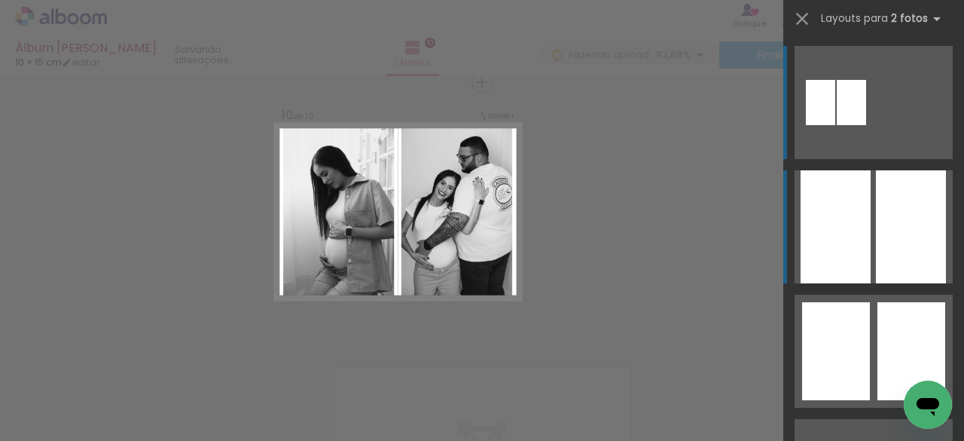
click at [876, 225] on div at bounding box center [911, 226] width 70 height 113
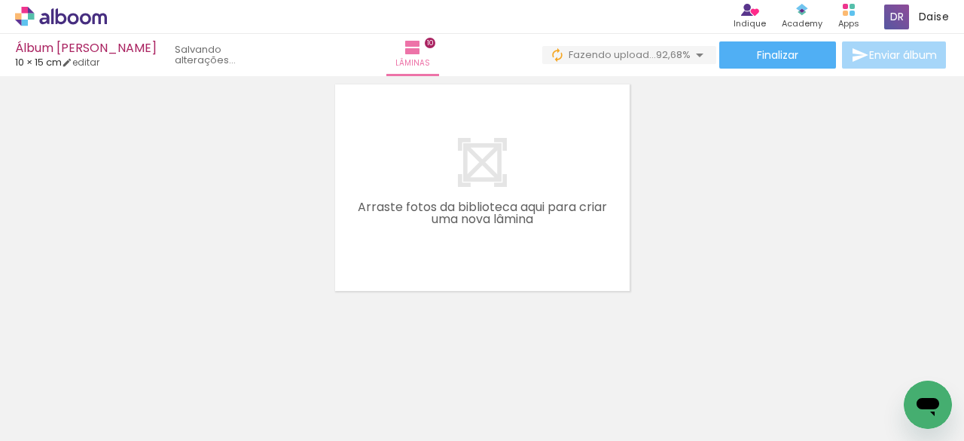
scroll to position [2638, 0]
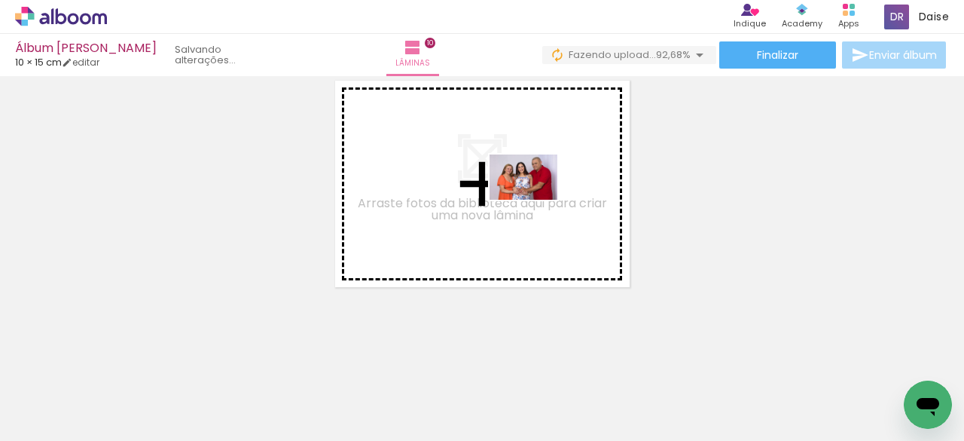
drag, startPoint x: 719, startPoint y: 400, endPoint x: 883, endPoint y: 284, distance: 201.0
click at [510, 186] on quentale-workspace at bounding box center [482, 220] width 964 height 441
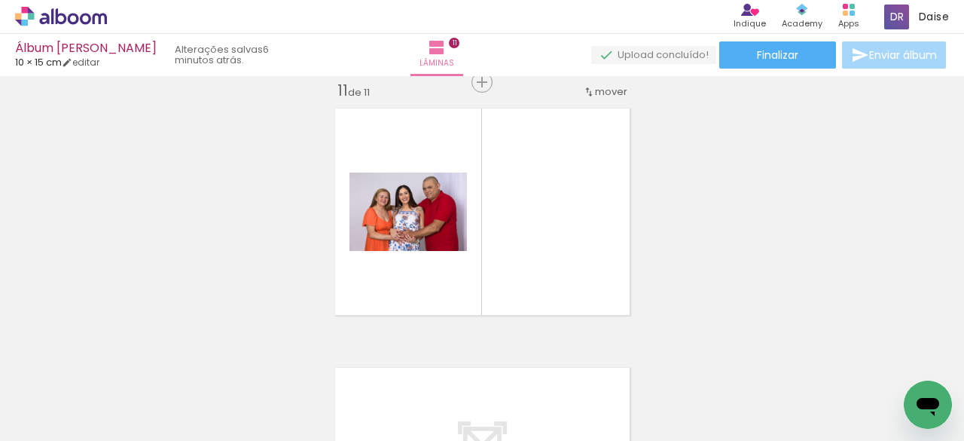
scroll to position [2610, 0]
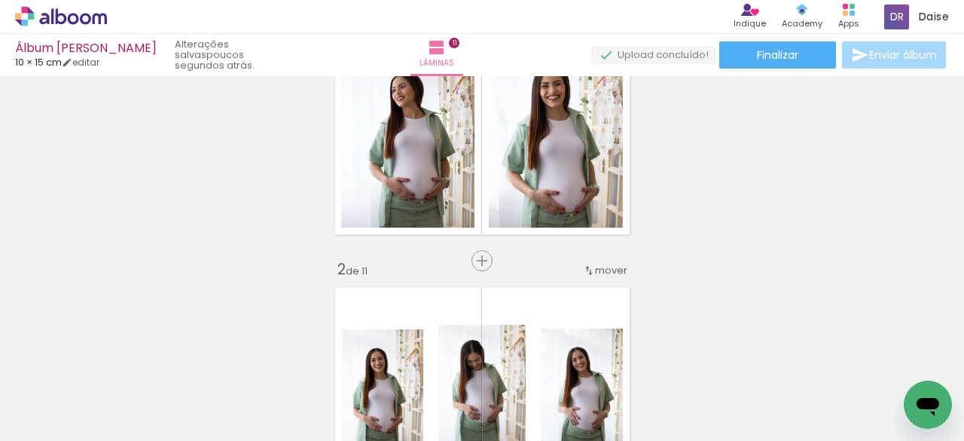
scroll to position [94, 0]
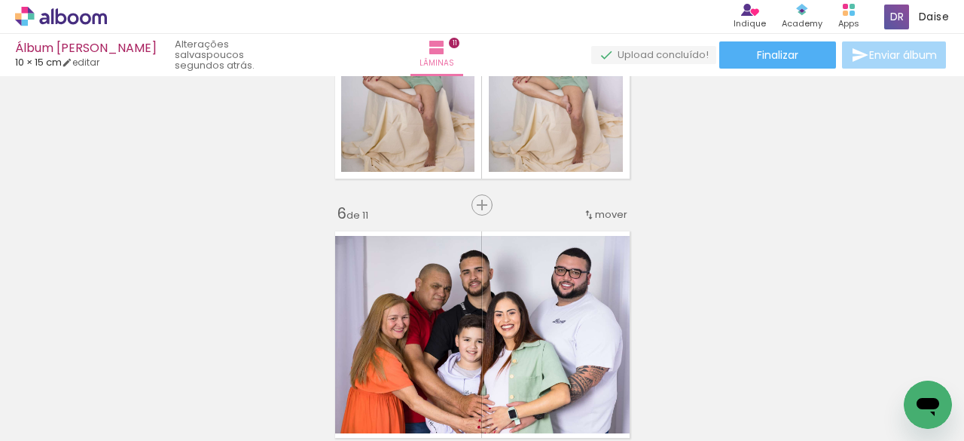
scroll to position [1128, 0]
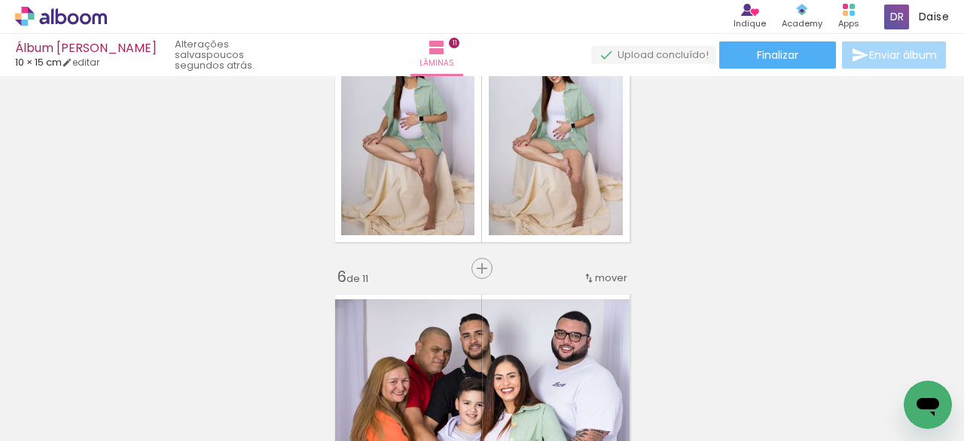
click at [616, 278] on span "mover" at bounding box center [611, 277] width 32 height 14
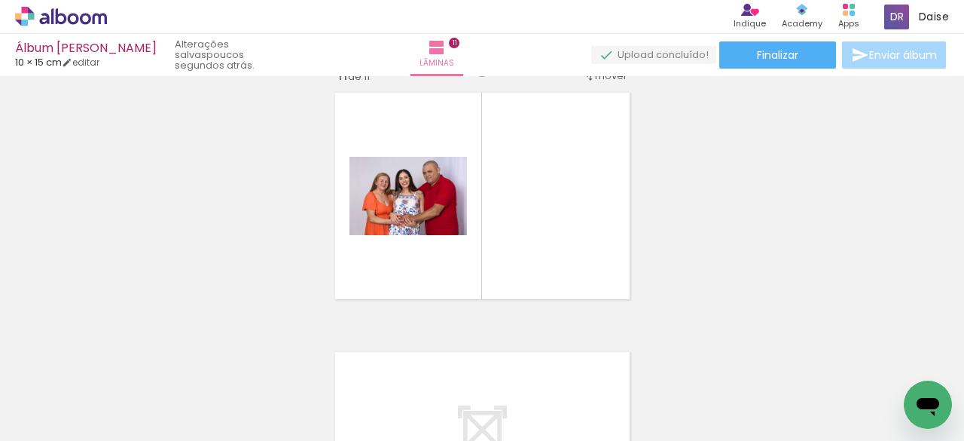
scroll to position [2650, 0]
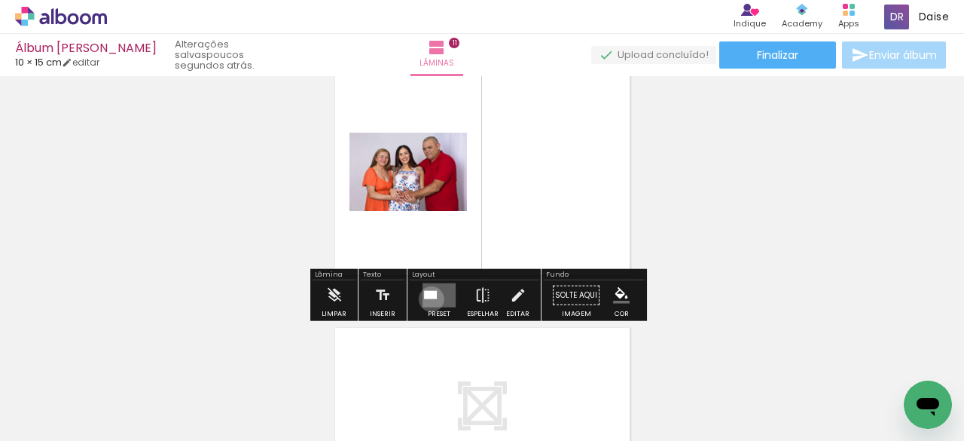
click at [428, 298] on quentale-layouter at bounding box center [439, 295] width 33 height 24
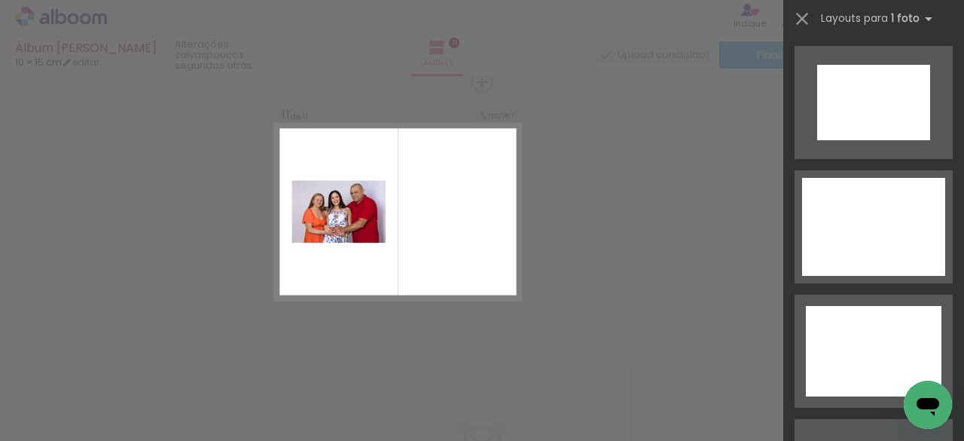
scroll to position [670, 0]
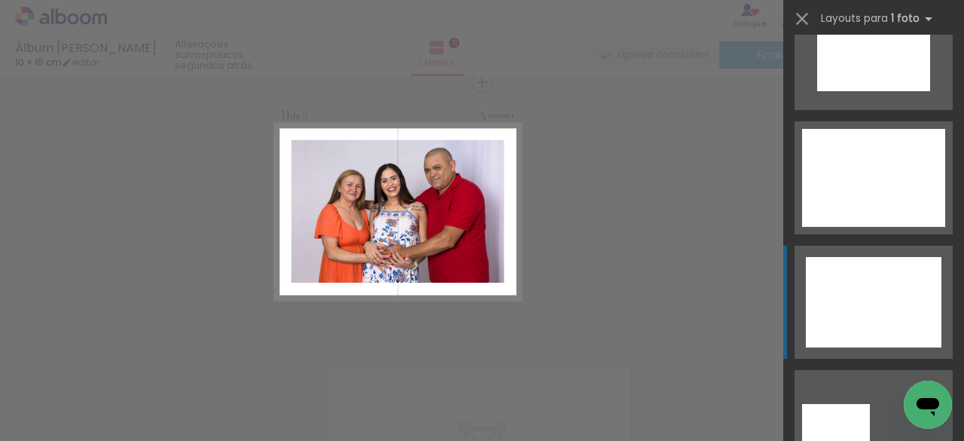
click at [906, 303] on div at bounding box center [874, 302] width 136 height 90
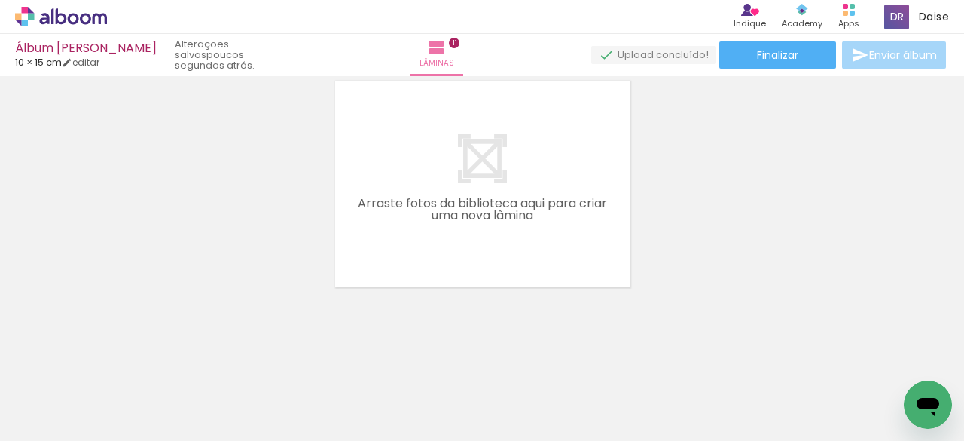
scroll to position [0, 1265]
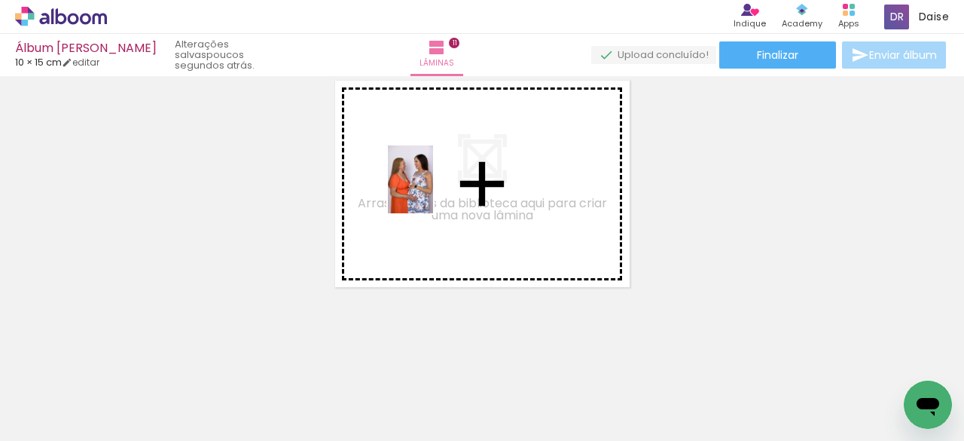
drag, startPoint x: 577, startPoint y: 398, endPoint x: 433, endPoint y: 191, distance: 252.2
click at [433, 191] on quentale-workspace at bounding box center [482, 220] width 964 height 441
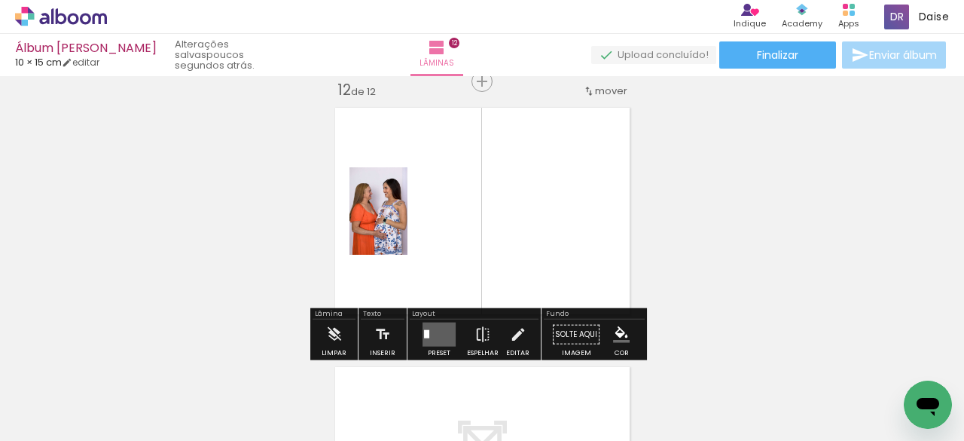
scroll to position [2869, 0]
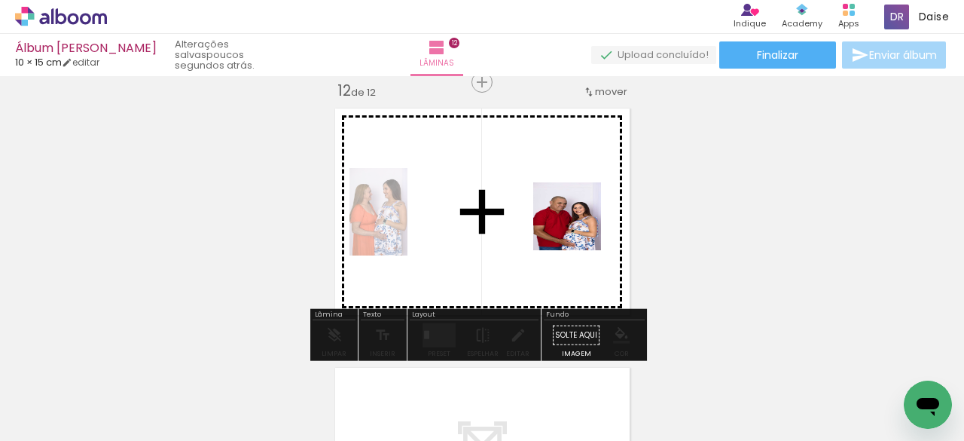
drag, startPoint x: 670, startPoint y: 407, endPoint x: 648, endPoint y: 287, distance: 122.5
click at [568, 215] on quentale-workspace at bounding box center [482, 220] width 964 height 441
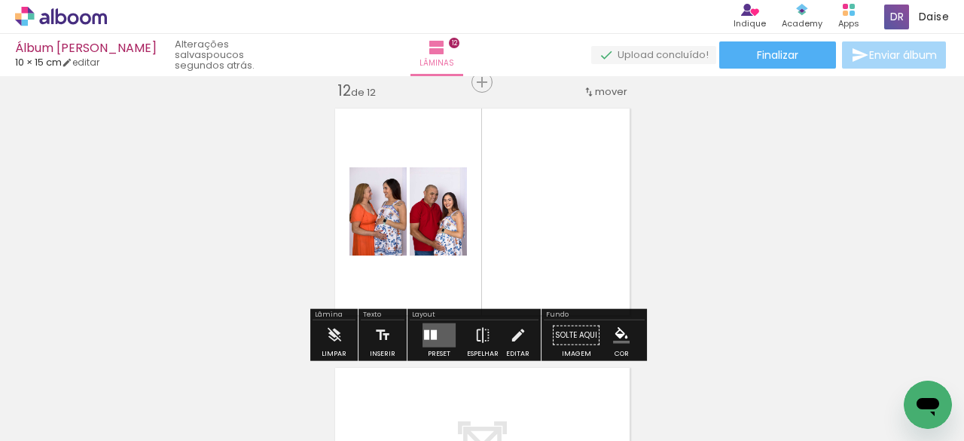
click at [450, 343] on quentale-layouter at bounding box center [439, 335] width 33 height 24
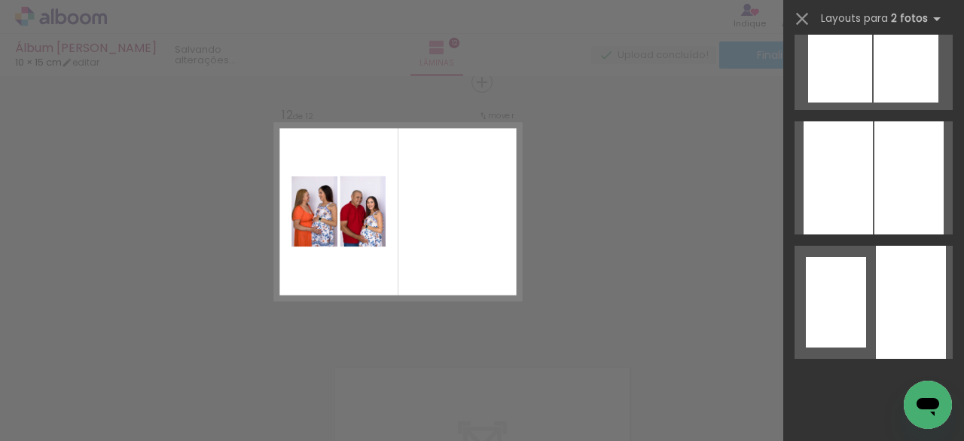
scroll to position [0, 0]
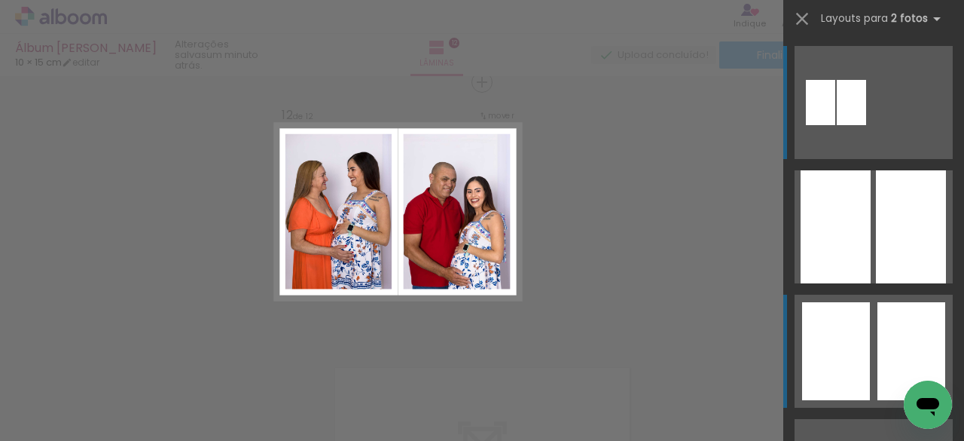
click at [880, 352] on div at bounding box center [911, 351] width 68 height 98
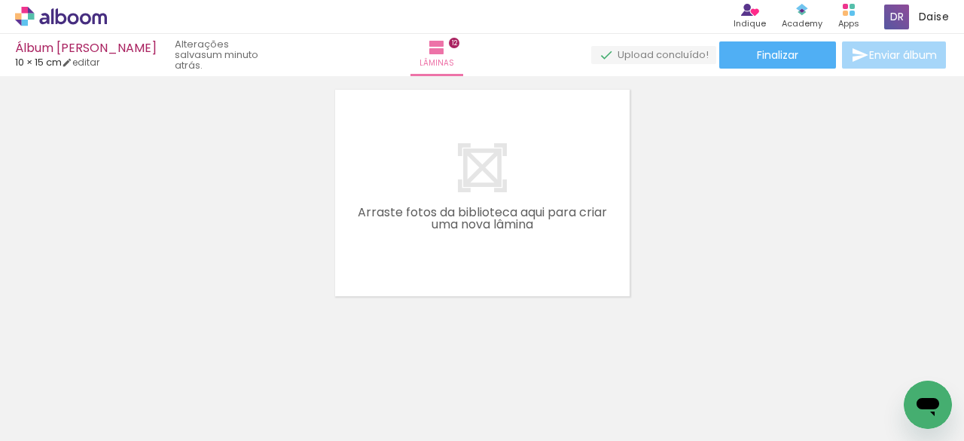
scroll to position [3156, 0]
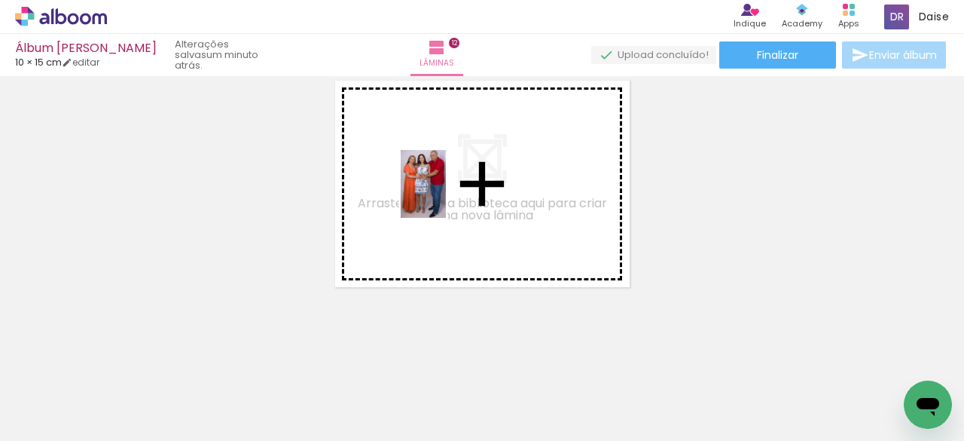
drag, startPoint x: 413, startPoint y: 389, endPoint x: 446, endPoint y: 185, distance: 206.0
click at [446, 185] on quentale-workspace at bounding box center [482, 220] width 964 height 441
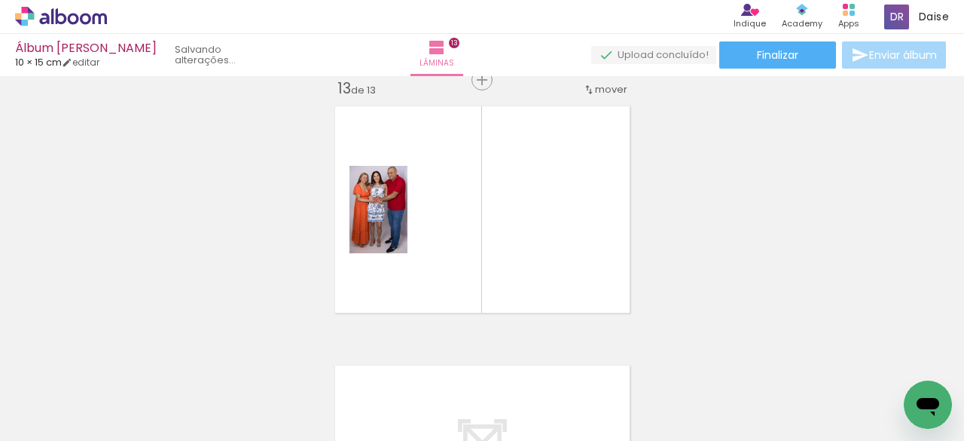
scroll to position [3128, 0]
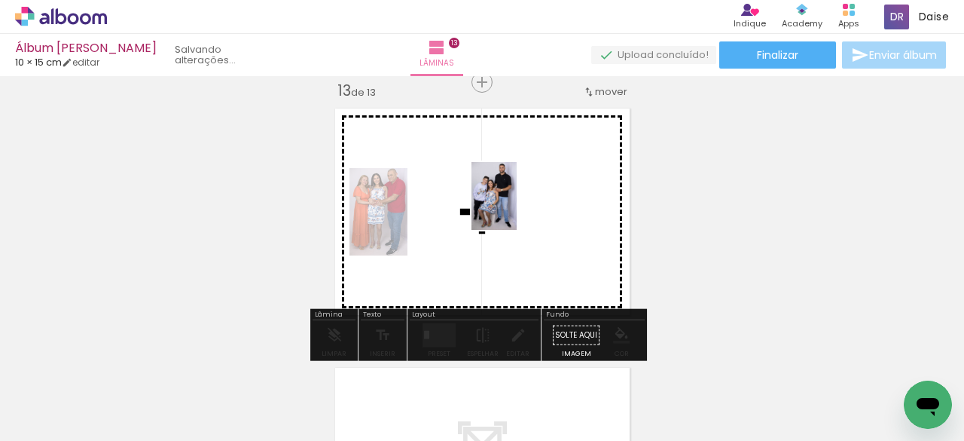
drag, startPoint x: 762, startPoint y: 409, endPoint x: 629, endPoint y: 343, distance: 148.9
click at [517, 207] on quentale-workspace at bounding box center [482, 220] width 964 height 441
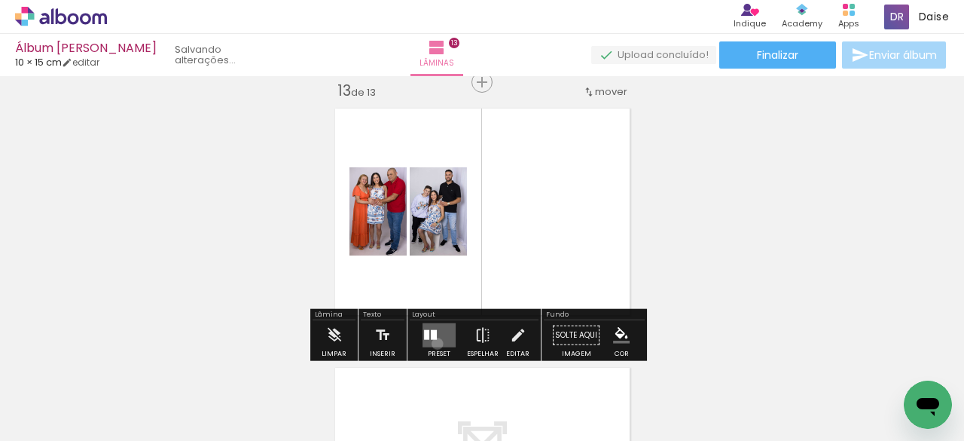
click at [434, 343] on quentale-layouter at bounding box center [439, 335] width 33 height 24
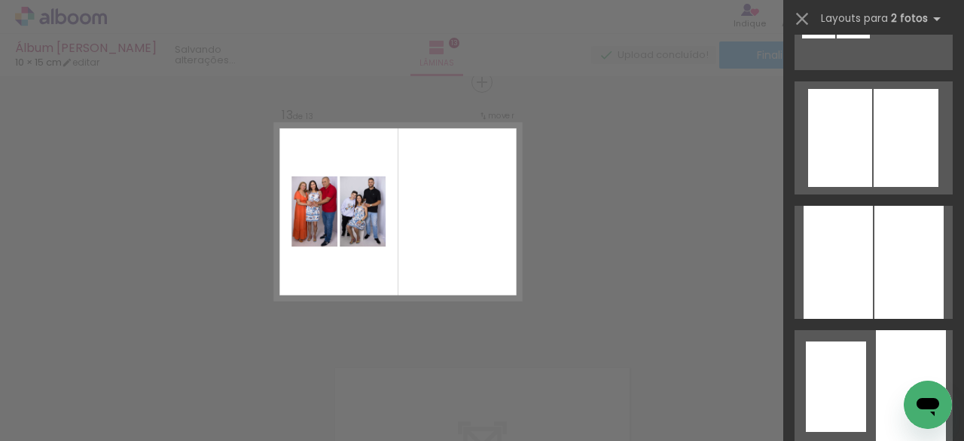
scroll to position [648, 0]
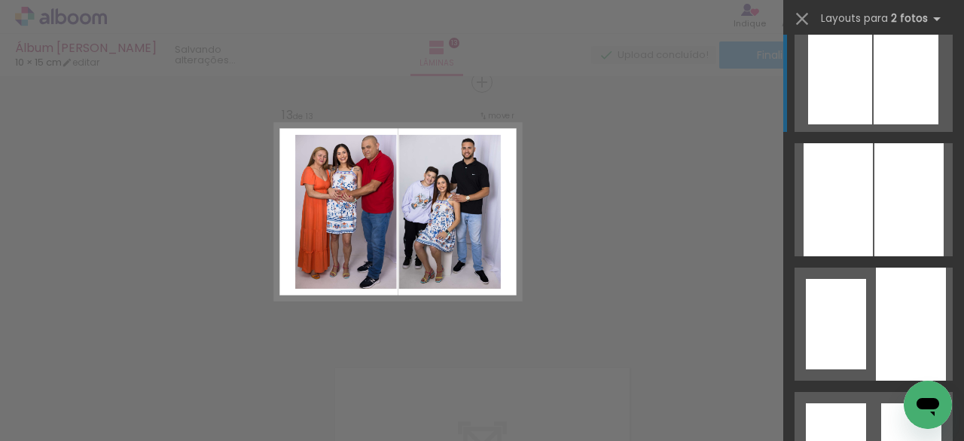
click at [894, 105] on div at bounding box center [906, 75] width 65 height 98
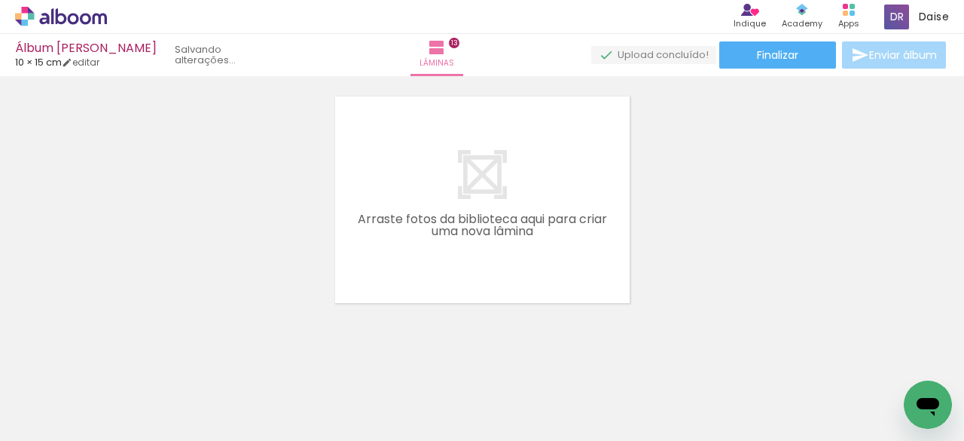
scroll to position [3415, 0]
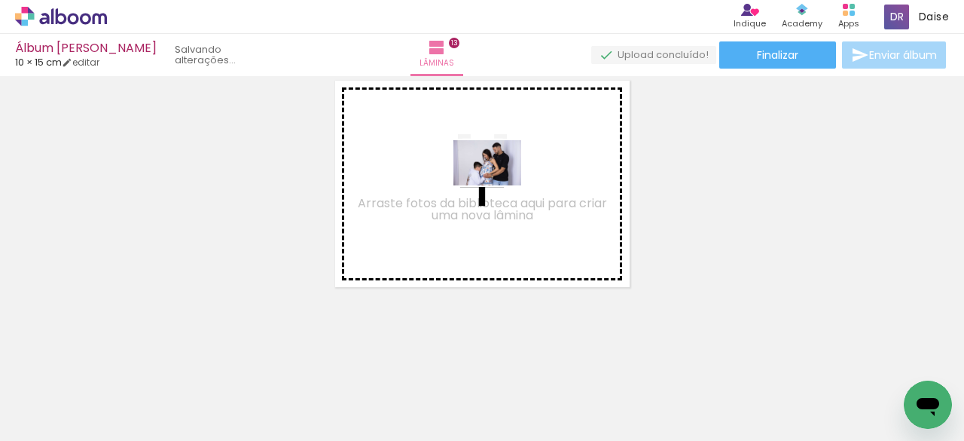
drag, startPoint x: 724, startPoint y: 319, endPoint x: 499, endPoint y: 185, distance: 262.1
click at [499, 185] on quentale-workspace at bounding box center [482, 220] width 964 height 441
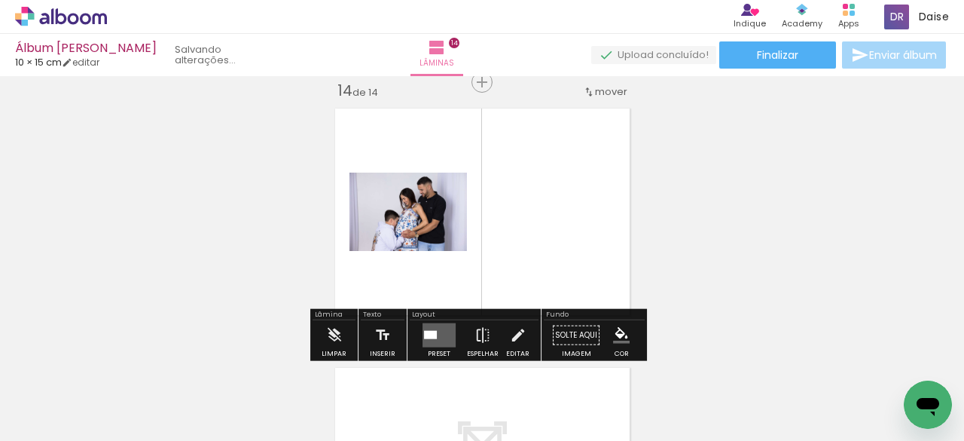
scroll to position [3387, 0]
click at [436, 334] on quentale-layouter at bounding box center [439, 335] width 33 height 24
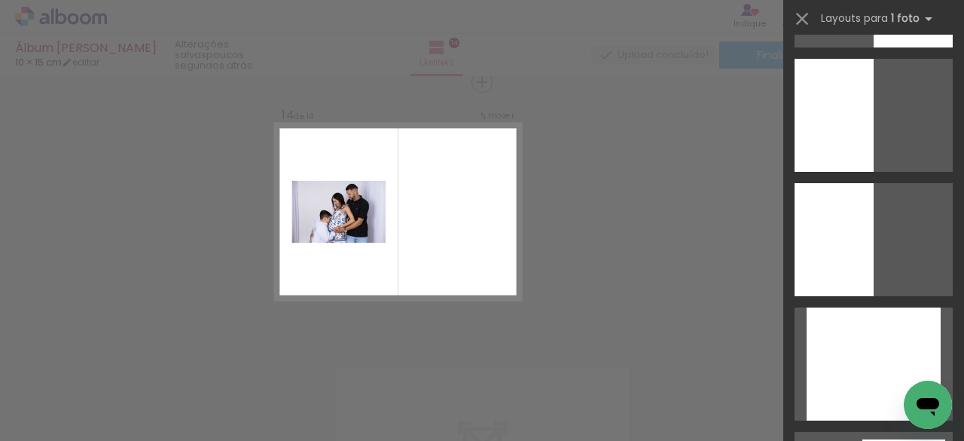
scroll to position [1845, 0]
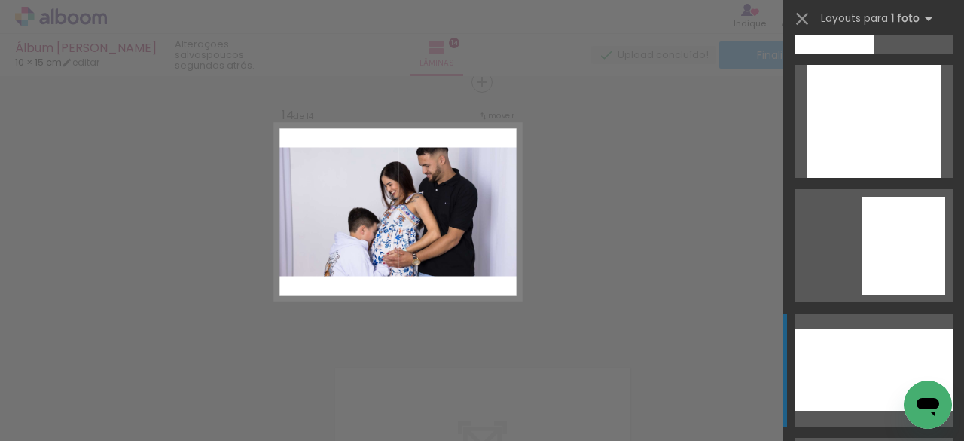
click at [856, 374] on div at bounding box center [874, 369] width 158 height 82
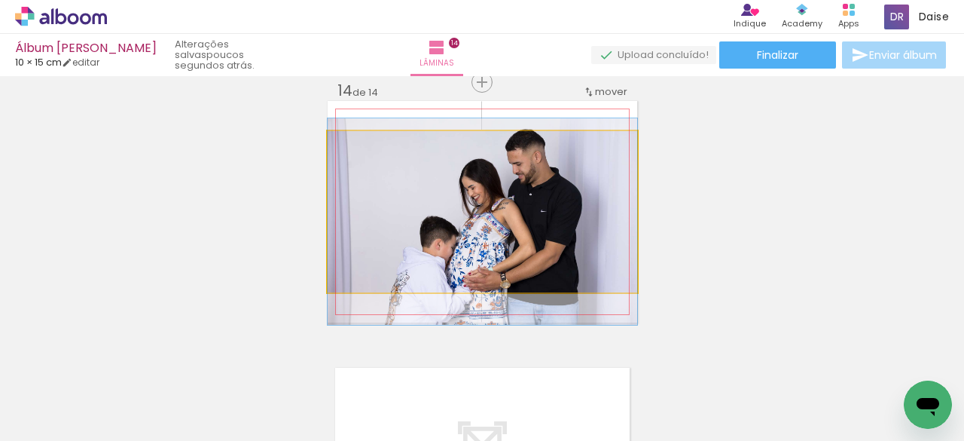
drag, startPoint x: 579, startPoint y: 218, endPoint x: 578, endPoint y: 227, distance: 9.8
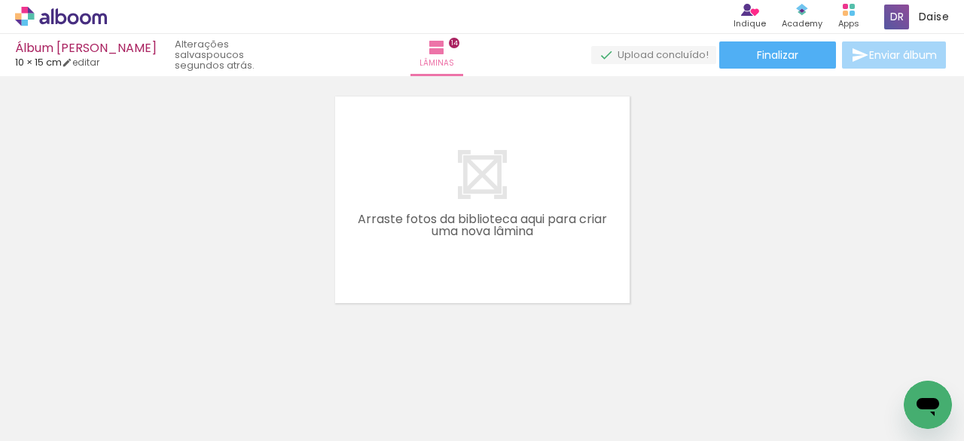
scroll to position [0, 1773]
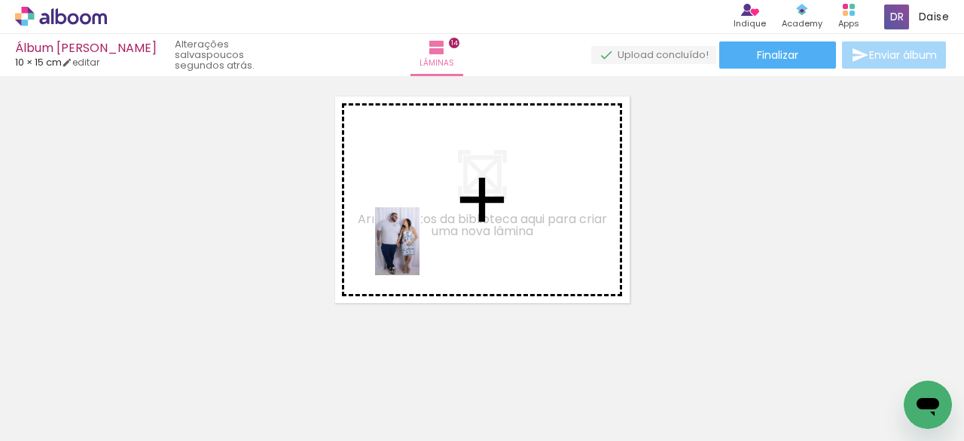
drag, startPoint x: 420, startPoint y: 365, endPoint x: 523, endPoint y: 401, distance: 108.4
click at [420, 235] on quentale-workspace at bounding box center [482, 220] width 964 height 441
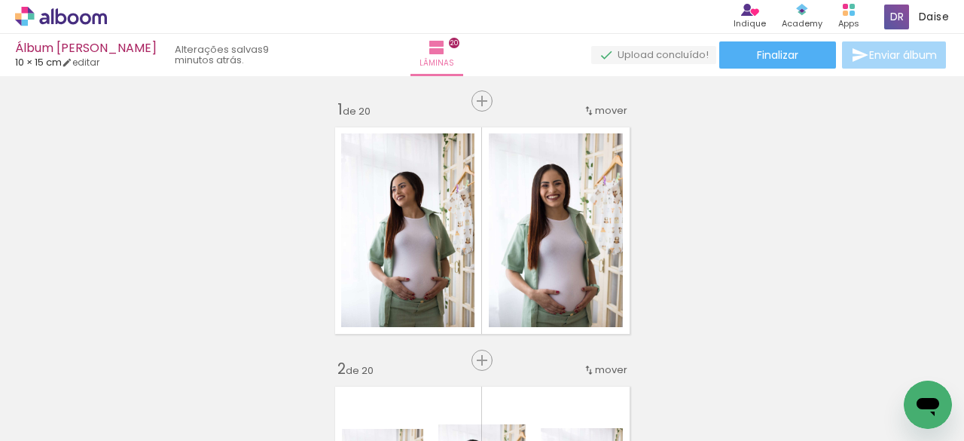
scroll to position [0, 2069]
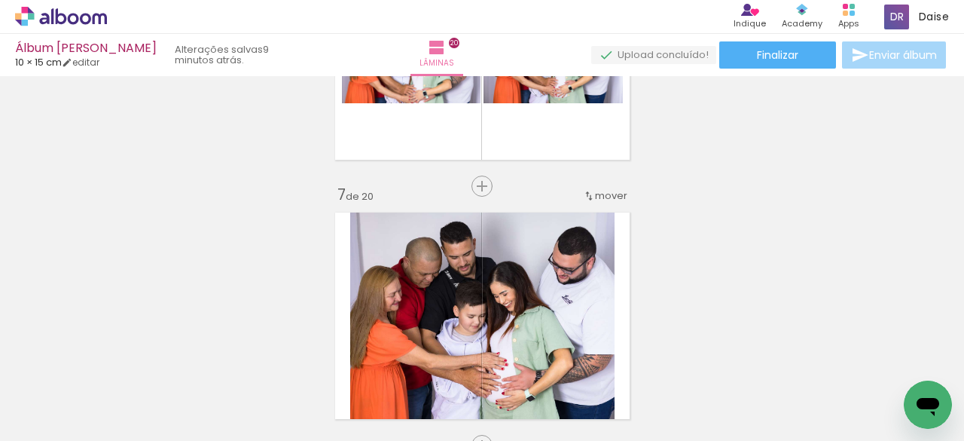
scroll to position [1445, 0]
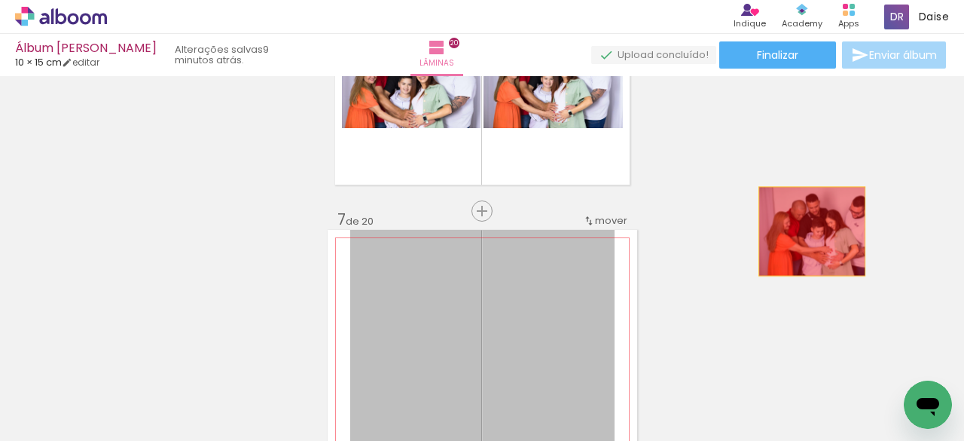
drag, startPoint x: 543, startPoint y: 290, endPoint x: 806, endPoint y: 231, distance: 269.3
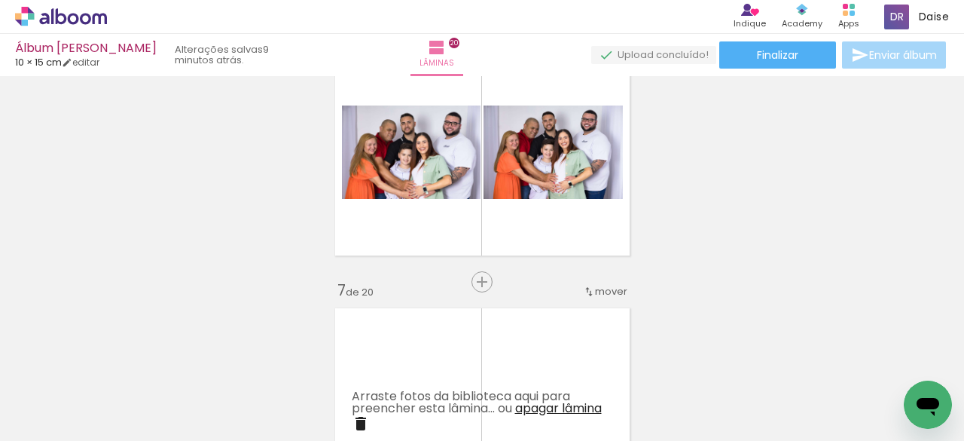
scroll to position [1407, 0]
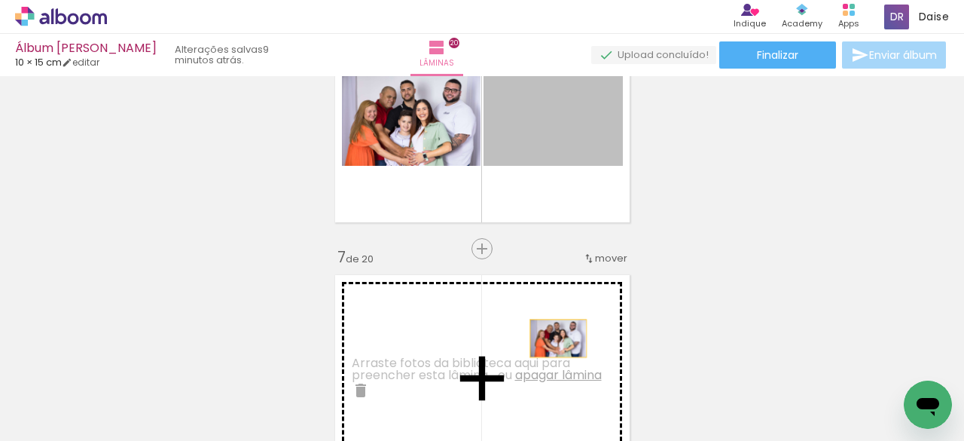
drag, startPoint x: 569, startPoint y: 156, endPoint x: 548, endPoint y: 337, distance: 182.0
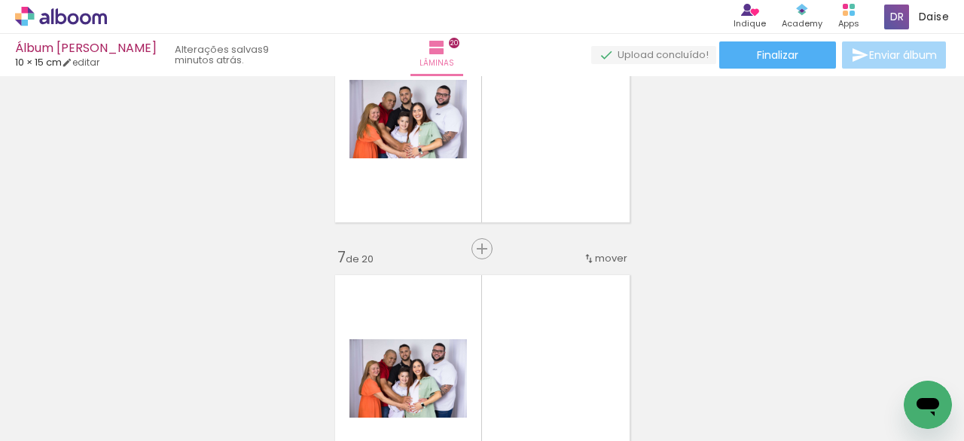
scroll to position [0, 816]
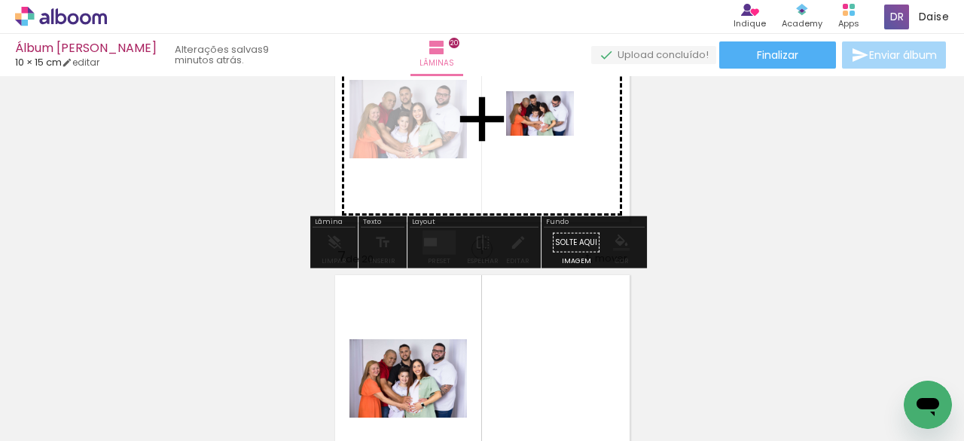
drag, startPoint x: 523, startPoint y: 392, endPoint x: 551, endPoint y: 136, distance: 257.6
click at [551, 136] on quentale-workspace at bounding box center [482, 220] width 964 height 441
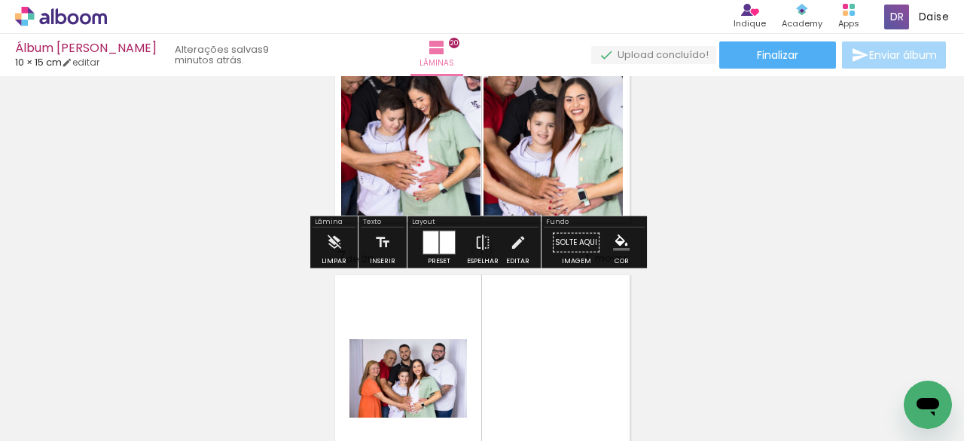
click at [441, 246] on div at bounding box center [447, 242] width 15 height 23
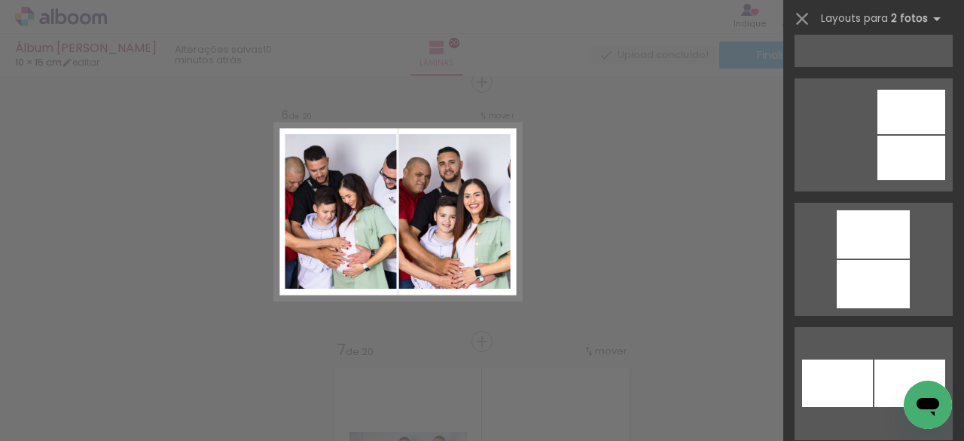
scroll to position [2299, 0]
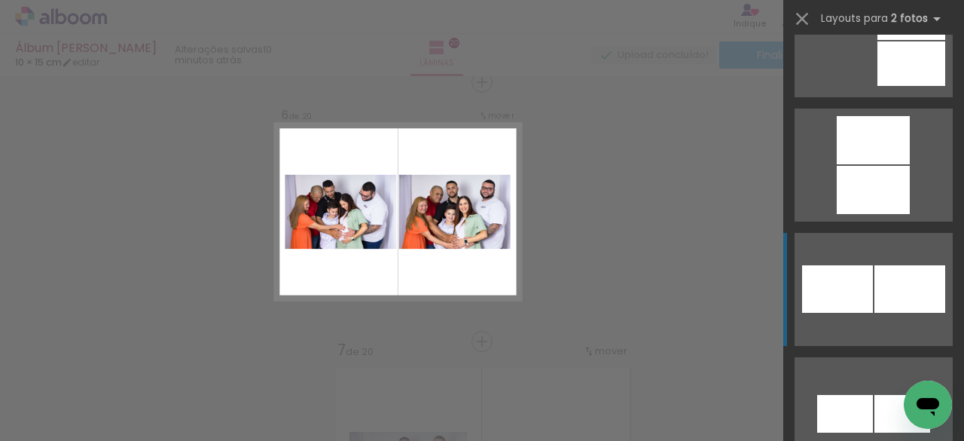
click at [901, 297] on div at bounding box center [909, 288] width 71 height 47
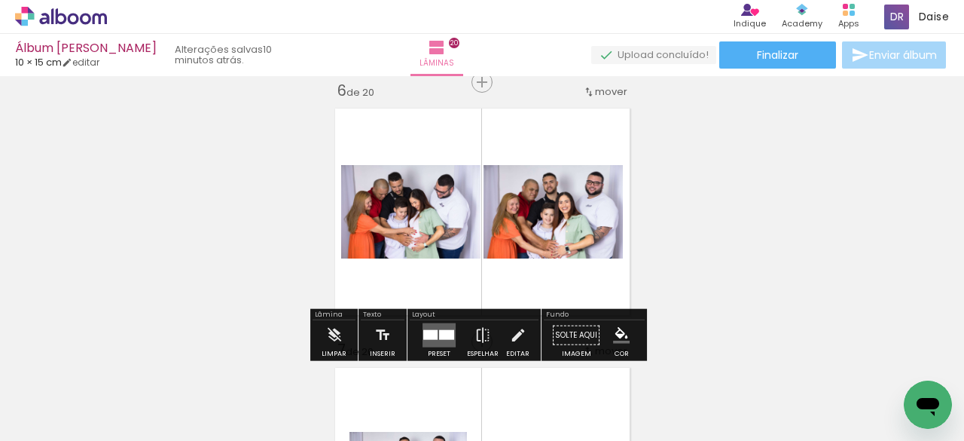
click at [432, 338] on div at bounding box center [430, 335] width 14 height 10
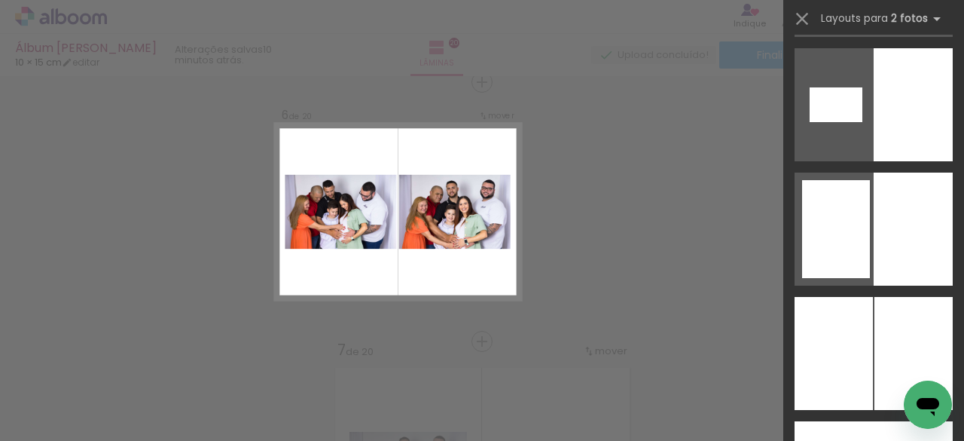
scroll to position [3260, 0]
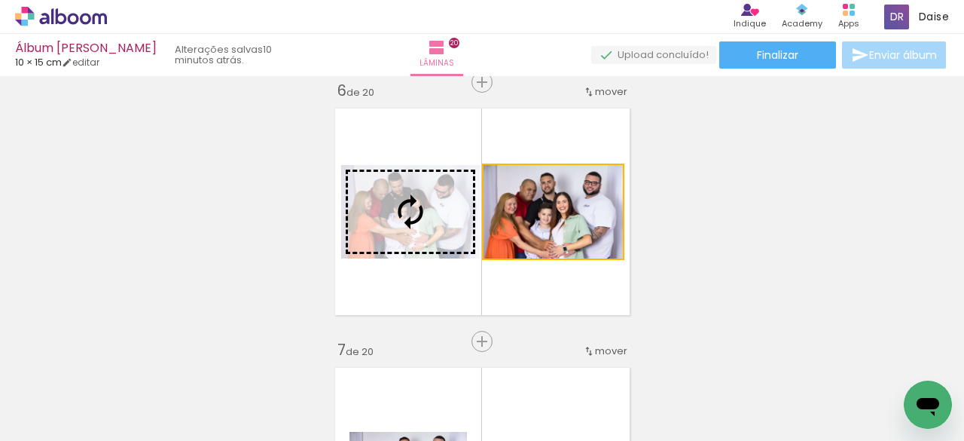
drag, startPoint x: 575, startPoint y: 216, endPoint x: 398, endPoint y: 216, distance: 176.2
click at [0, 0] on slot at bounding box center [0, 0] width 0 height 0
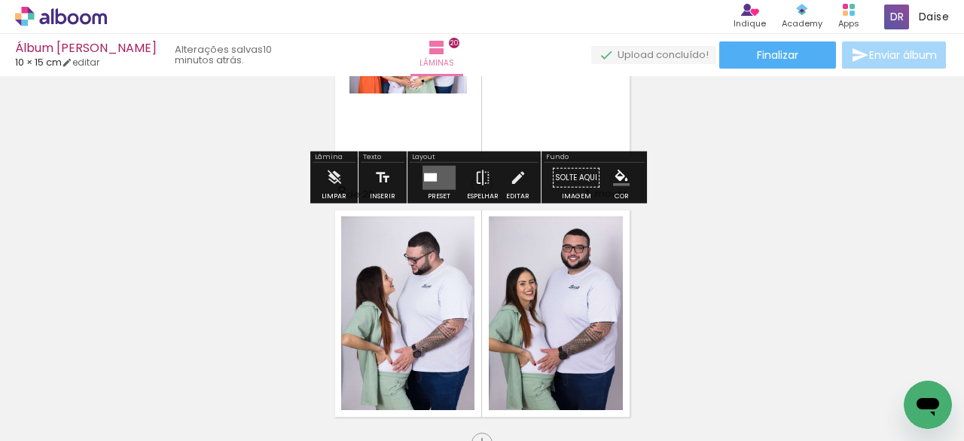
scroll to position [1673, 0]
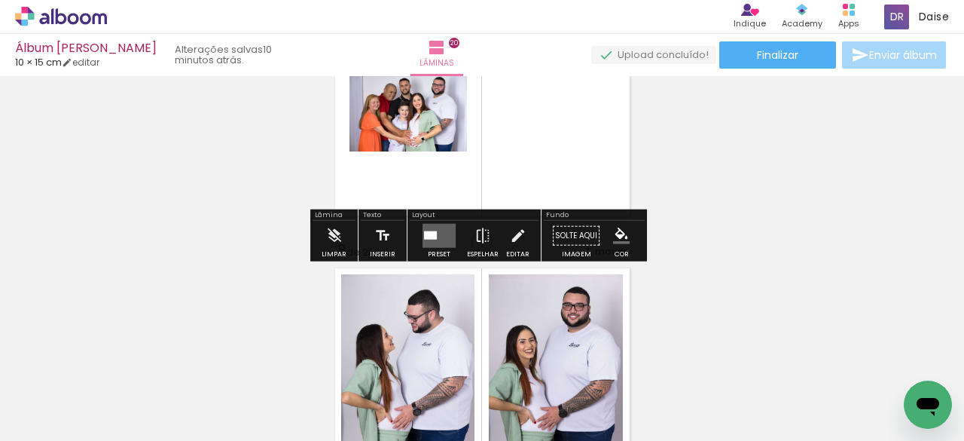
click at [441, 235] on quentale-layouter at bounding box center [439, 236] width 33 height 24
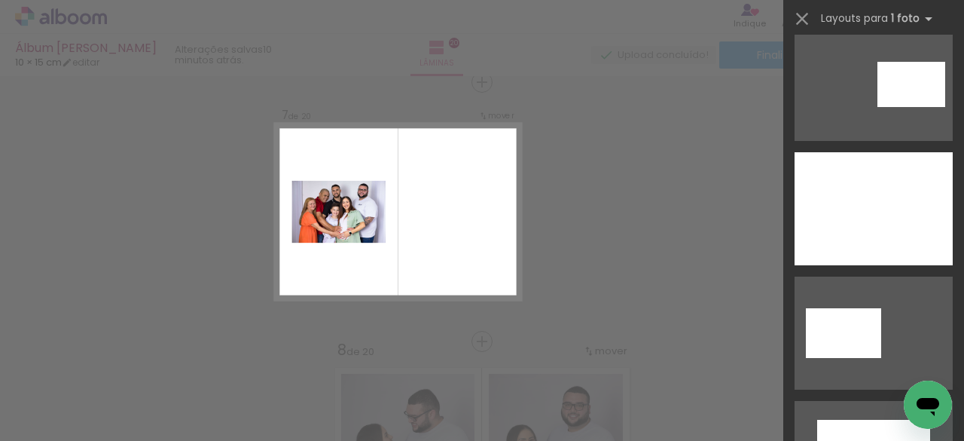
scroll to position [334, 0]
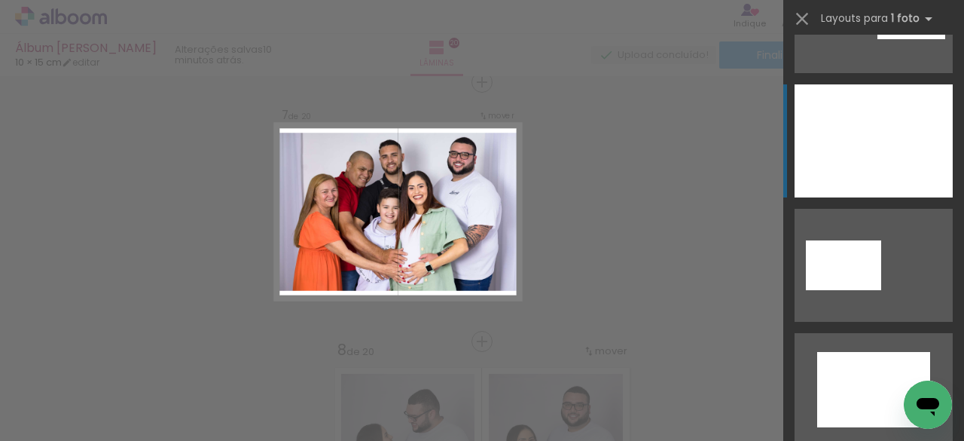
click at [909, 142] on div at bounding box center [874, 140] width 158 height 113
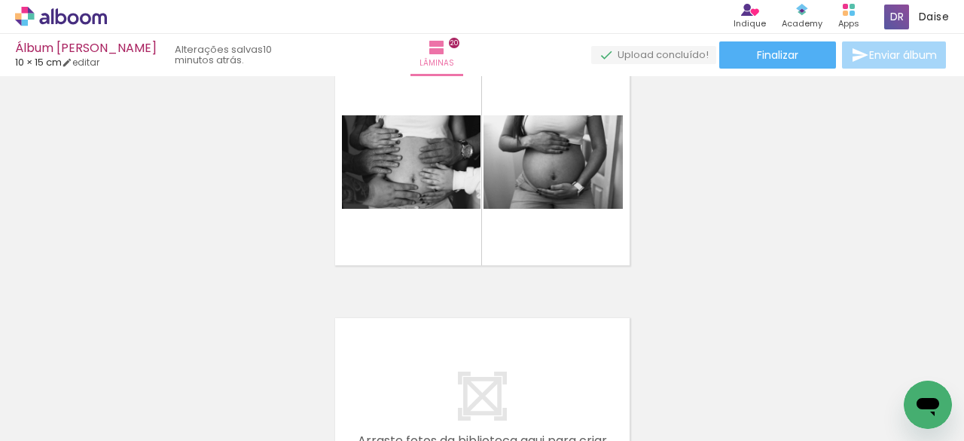
scroll to position [4999, 0]
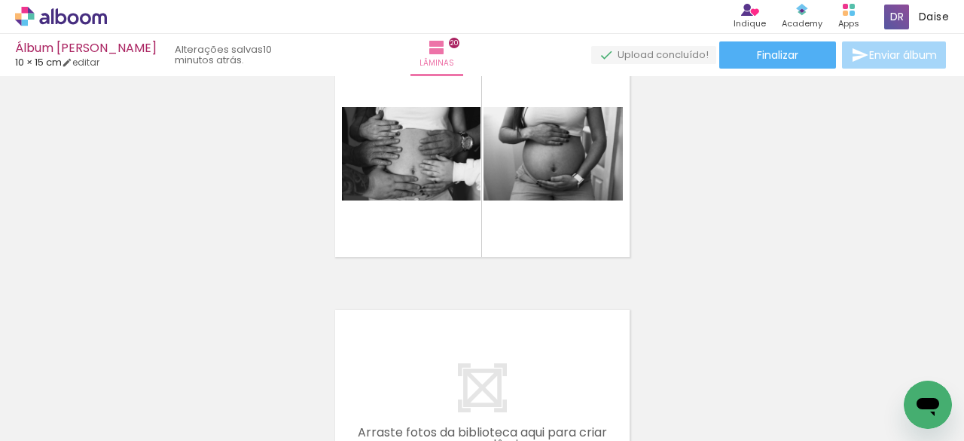
click at [773, 75] on div "Álbum Samara Gestante 10 × 15 cm editar 10 minutos atrás. Lâminas 20 Finalizar …" at bounding box center [482, 38] width 964 height 76
click at [778, 60] on span "Finalizar" at bounding box center [777, 55] width 41 height 11
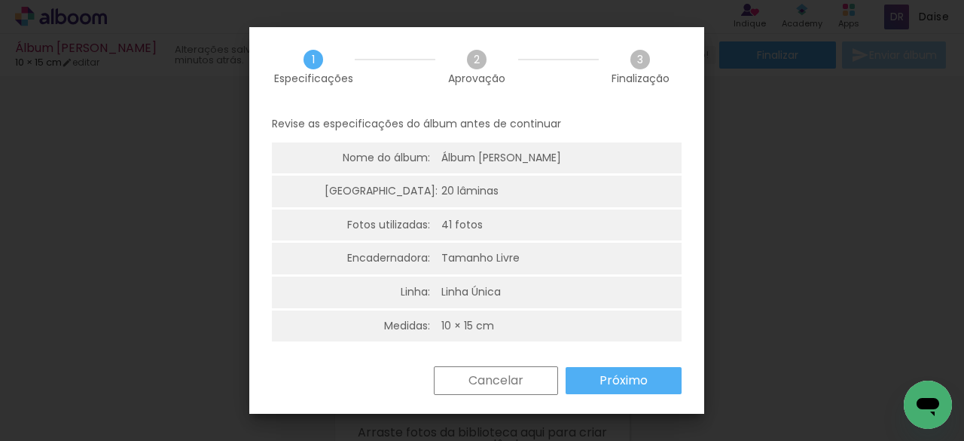
click at [655, 383] on paper-button "Próximo" at bounding box center [624, 380] width 116 height 27
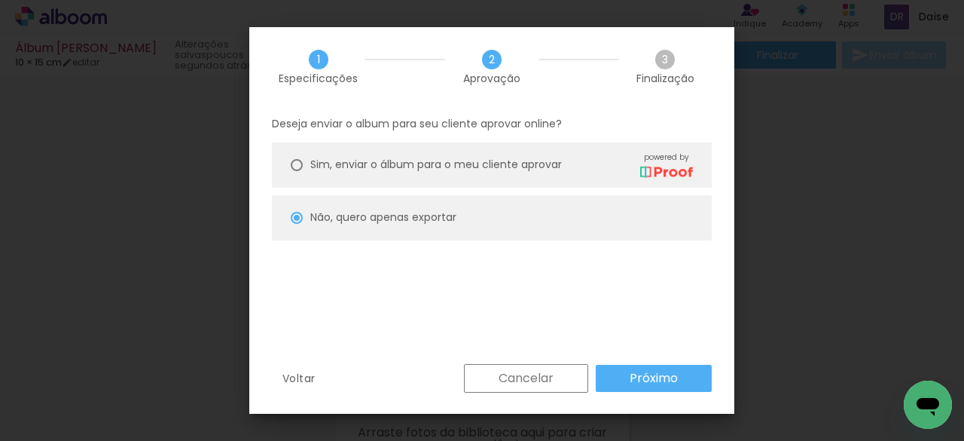
click at [0, 0] on slot "Próximo" at bounding box center [0, 0] width 0 height 0
type input "Alta, 300 DPI"
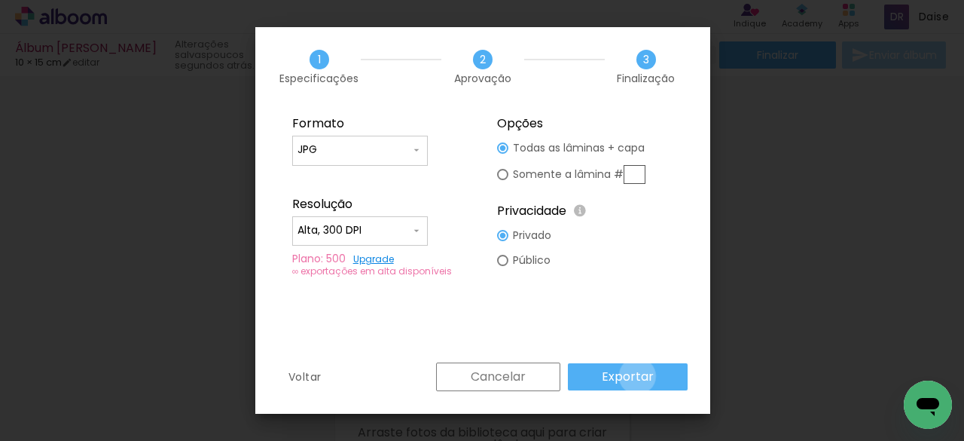
click at [0, 0] on slot "Exportar" at bounding box center [0, 0] width 0 height 0
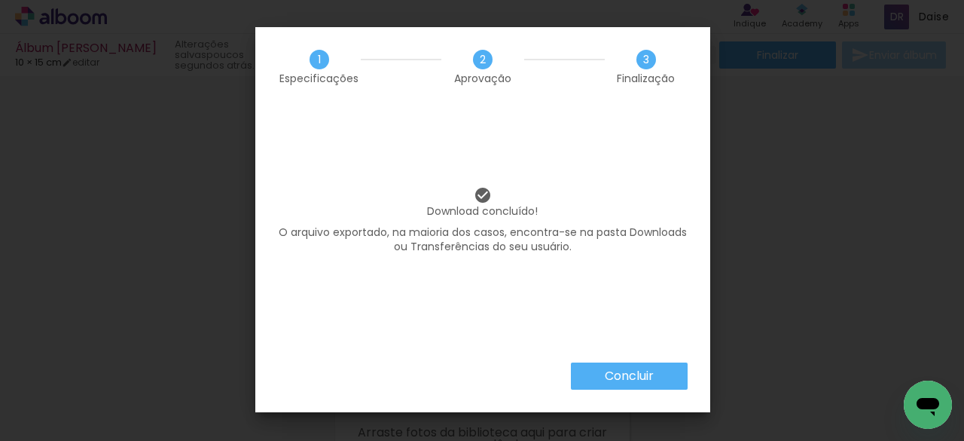
scroll to position [0, 816]
